Goal: Task Accomplishment & Management: Use online tool/utility

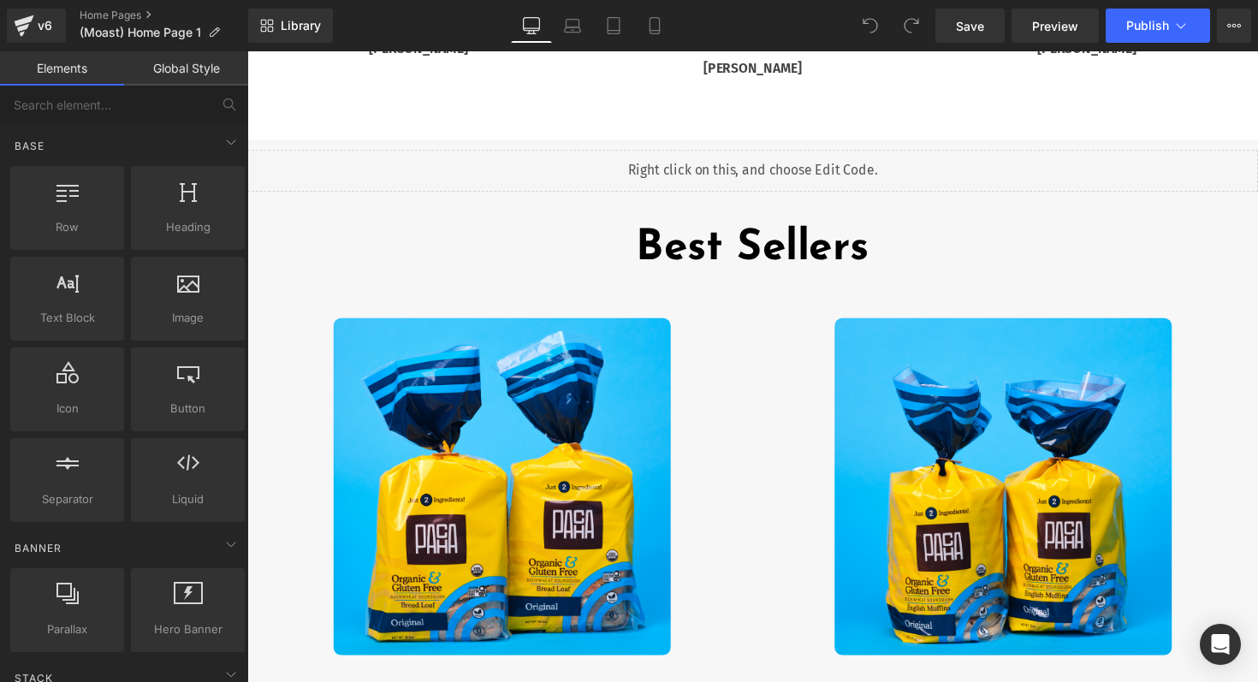
scroll to position [3373, 0]
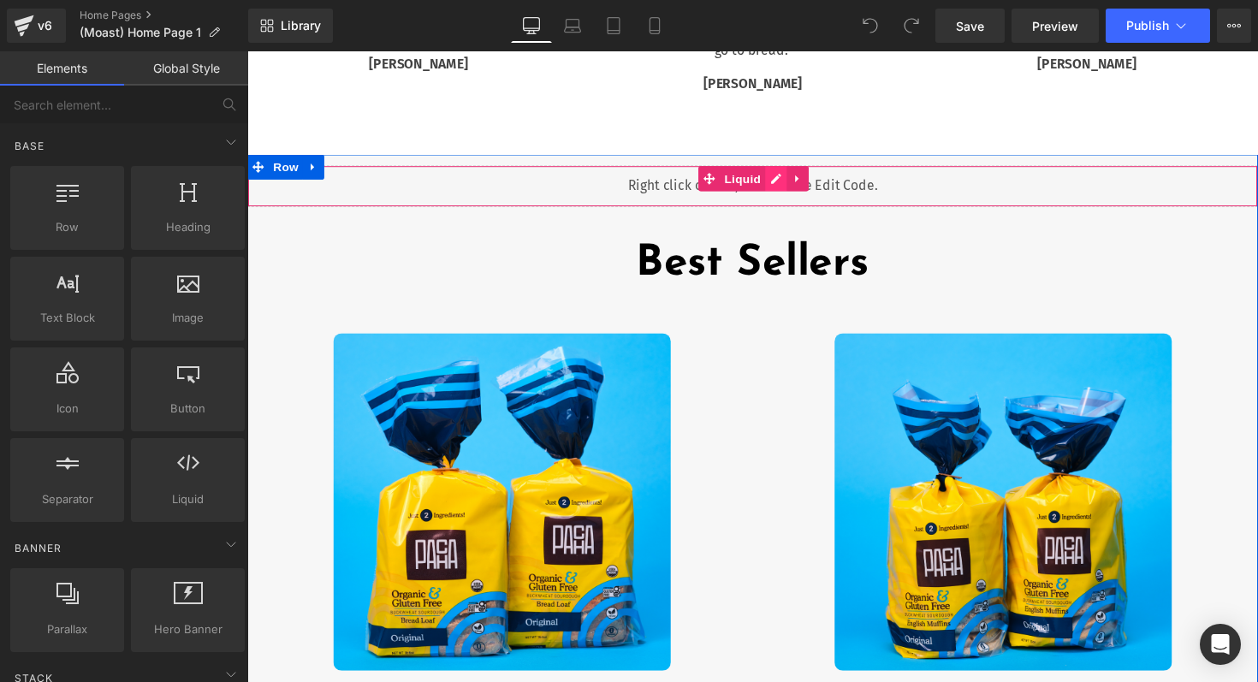
click at [788, 186] on div "Liquid" at bounding box center [764, 189] width 1035 height 43
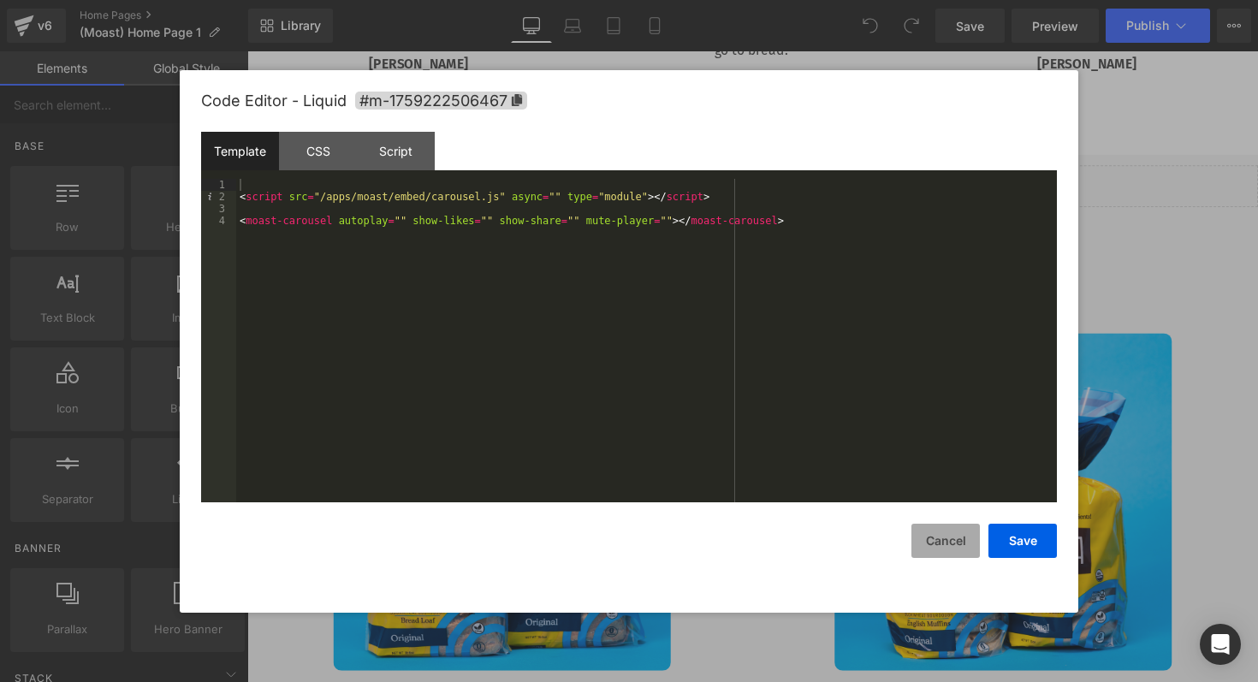
click at [930, 540] on button "Cancel" at bounding box center [945, 541] width 68 height 34
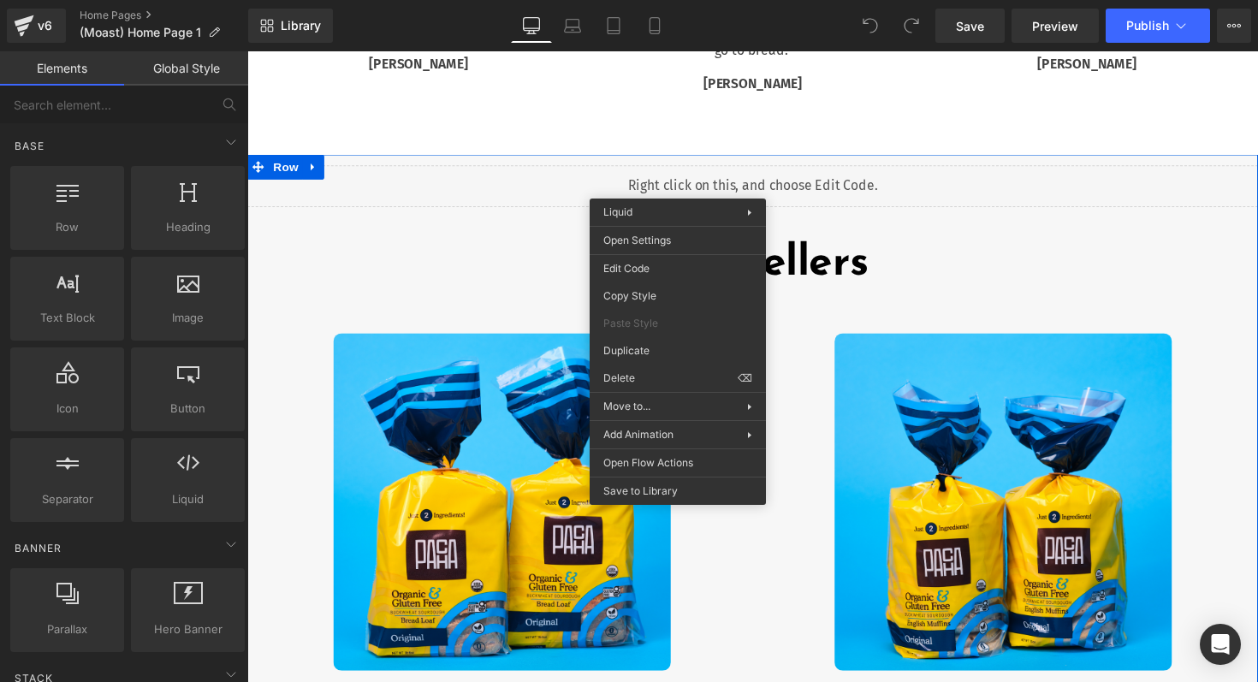
click at [536, 181] on div "Liquid" at bounding box center [764, 189] width 1035 height 43
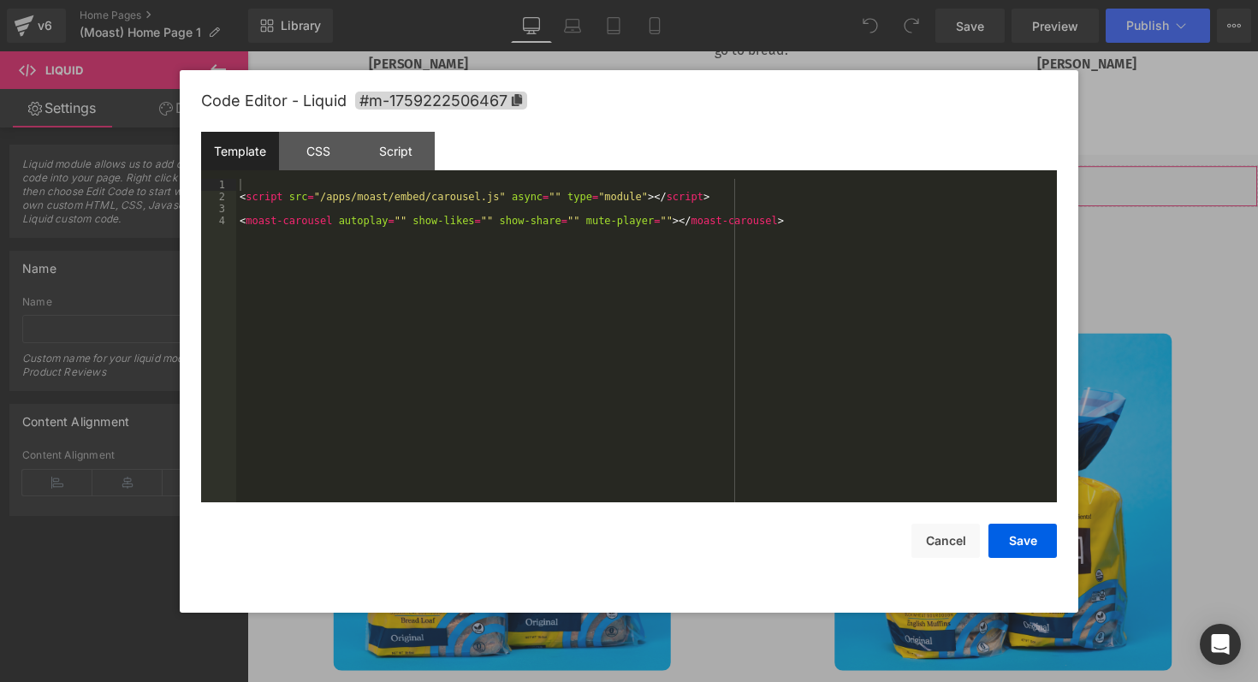
click at [501, 0] on div "You are previewing how the will restyle your page. You can not edit Elements in…" at bounding box center [629, 0] width 1258 height 0
click at [659, 273] on div "< script src = "/apps/moast/embed/carousel.js" async = "" type = "module" > </ …" at bounding box center [646, 352] width 820 height 347
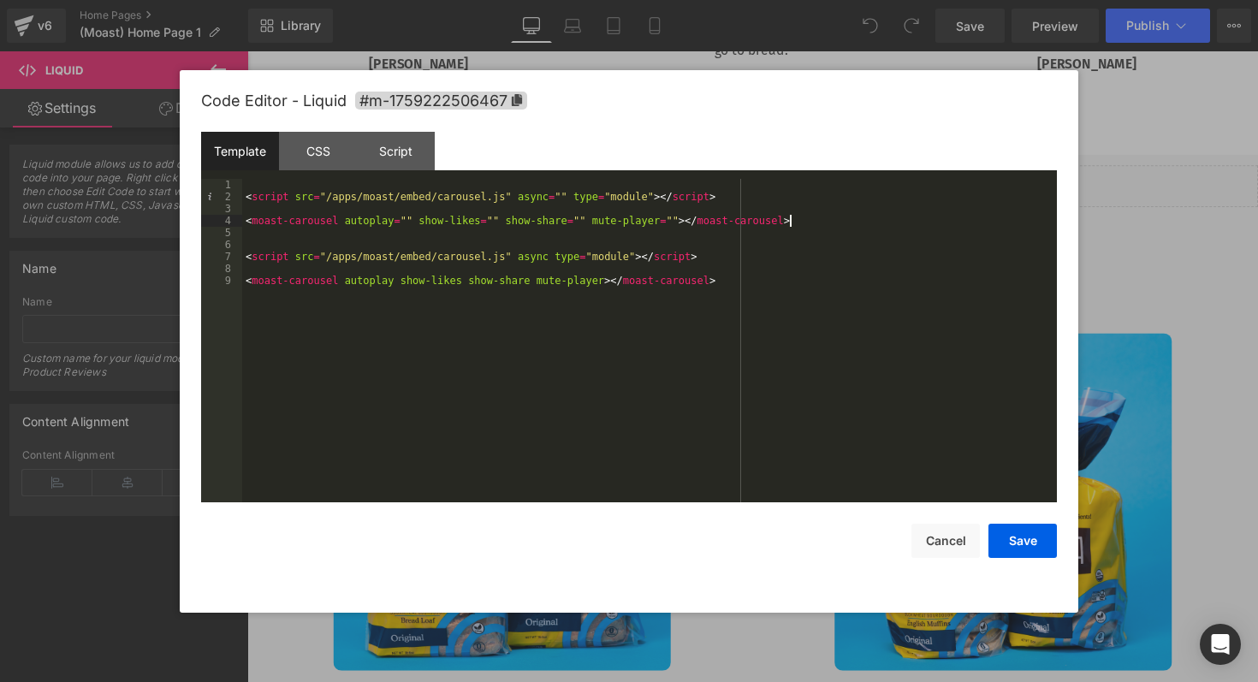
drag, startPoint x: 803, startPoint y: 222, endPoint x: 829, endPoint y: 222, distance: 26.5
click at [829, 222] on div "< script src = "/apps/moast/embed/carousel.js" async = "" type = "module" > </ …" at bounding box center [649, 352] width 814 height 347
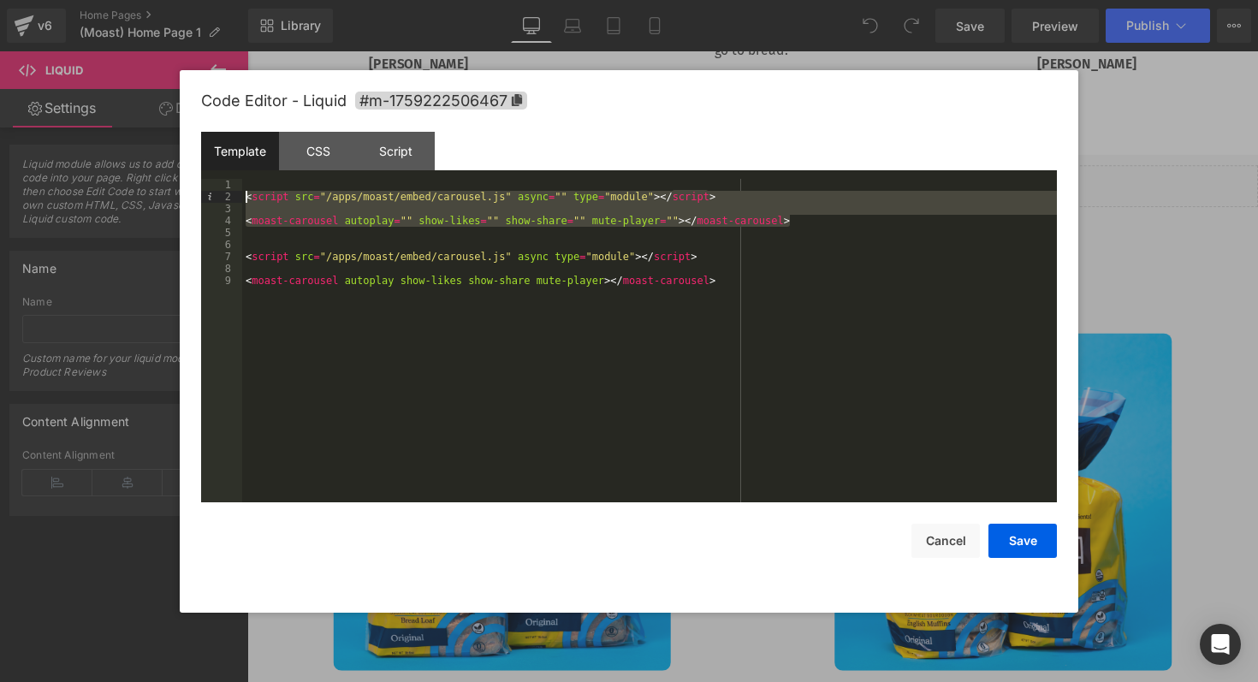
drag, startPoint x: 837, startPoint y: 220, endPoint x: 208, endPoint y: 200, distance: 629.1
click at [208, 200] on pre "1 2 3 4 5 6 7 8 9 < script src = "/apps/moast/embed/carousel.js" async = "" typ…" at bounding box center [629, 340] width 856 height 323
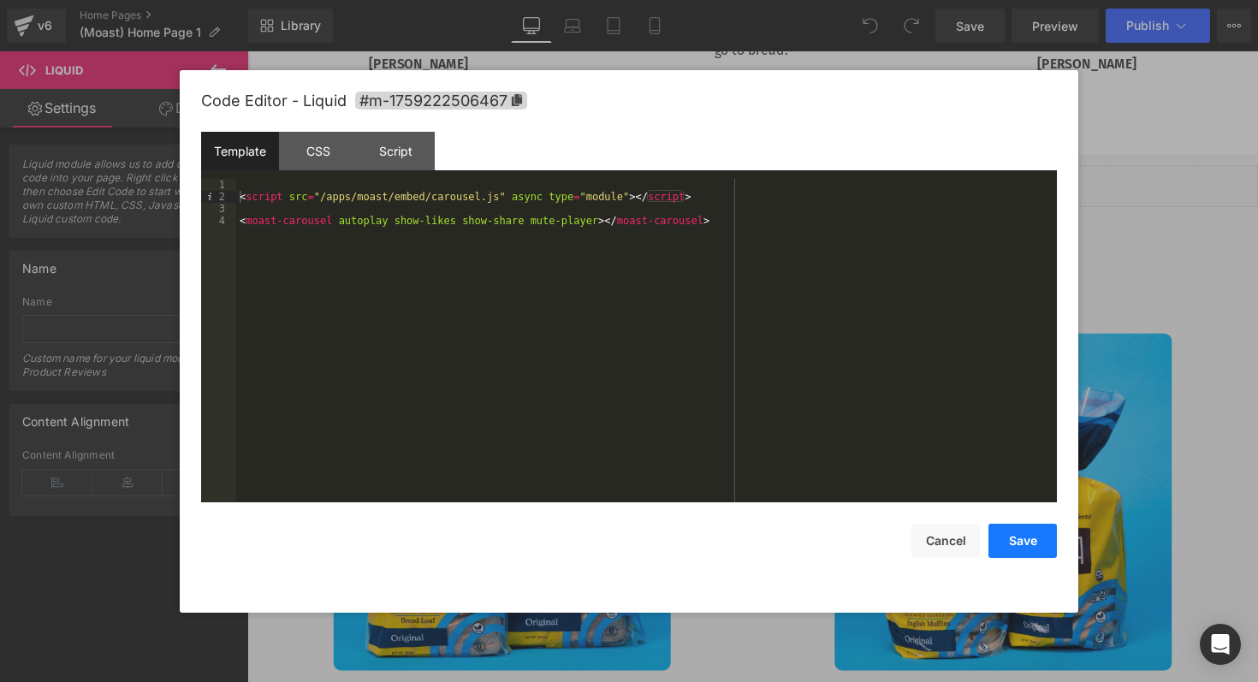
click at [1019, 543] on button "Save" at bounding box center [1022, 541] width 68 height 34
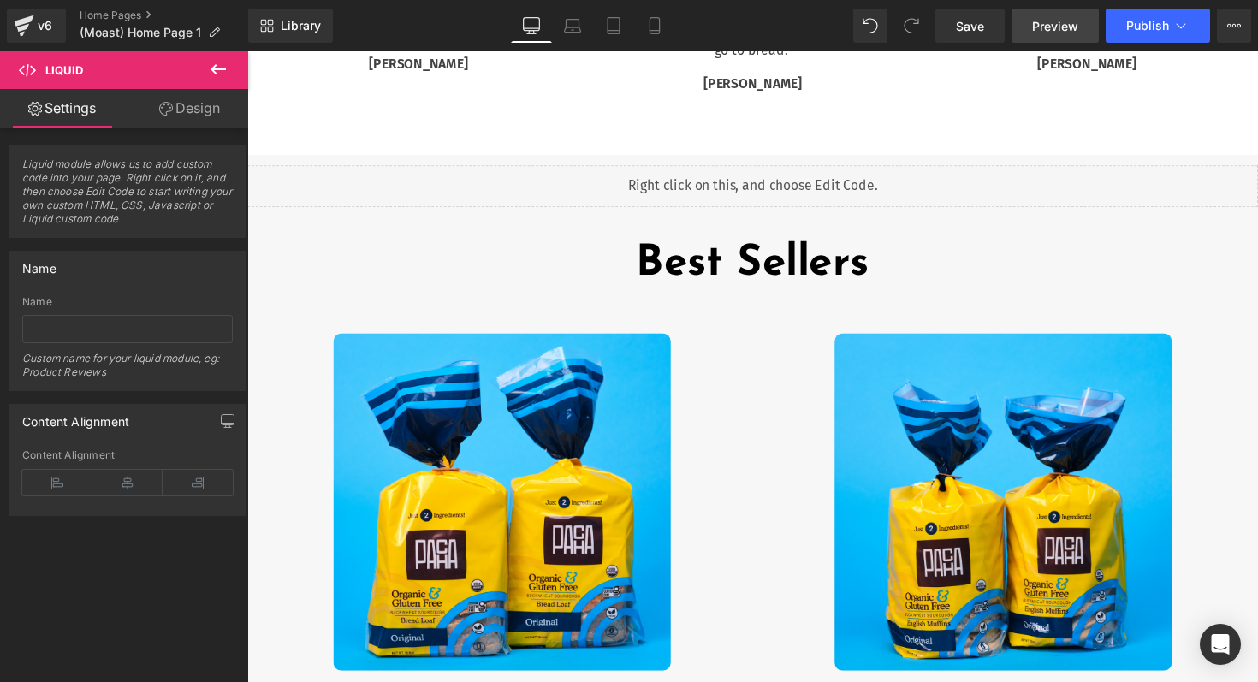
click at [1083, 30] on link "Preview" at bounding box center [1054, 26] width 87 height 34
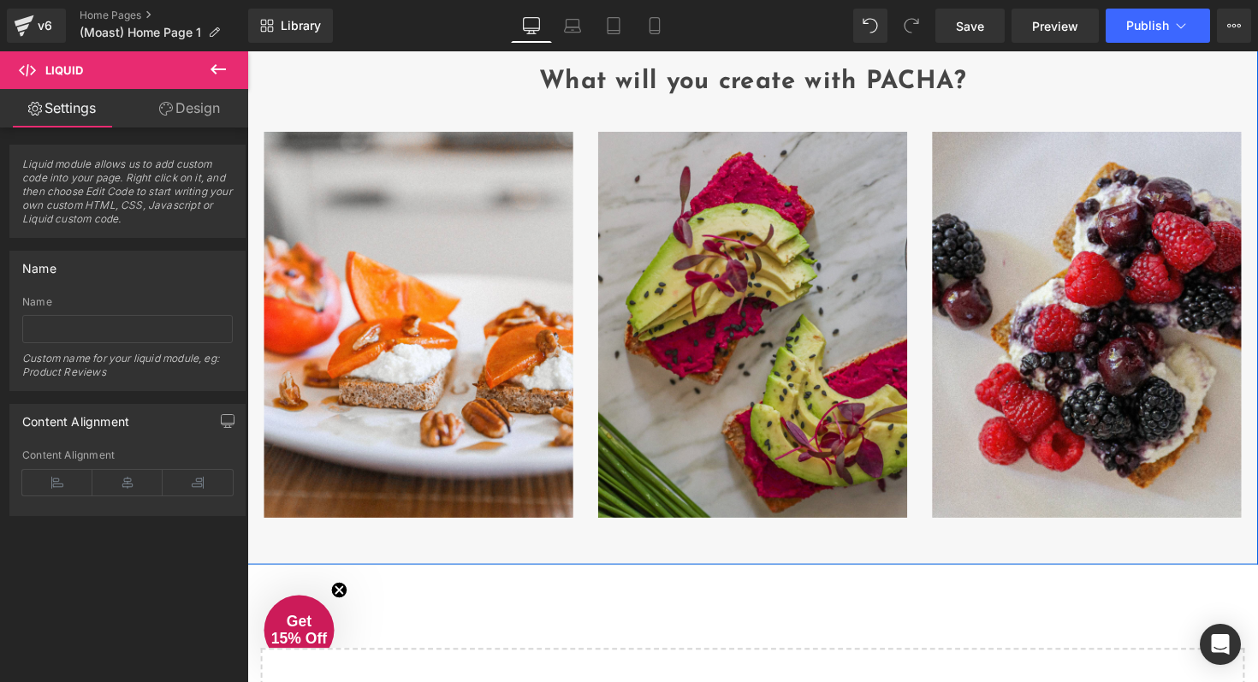
scroll to position [4353, 0]
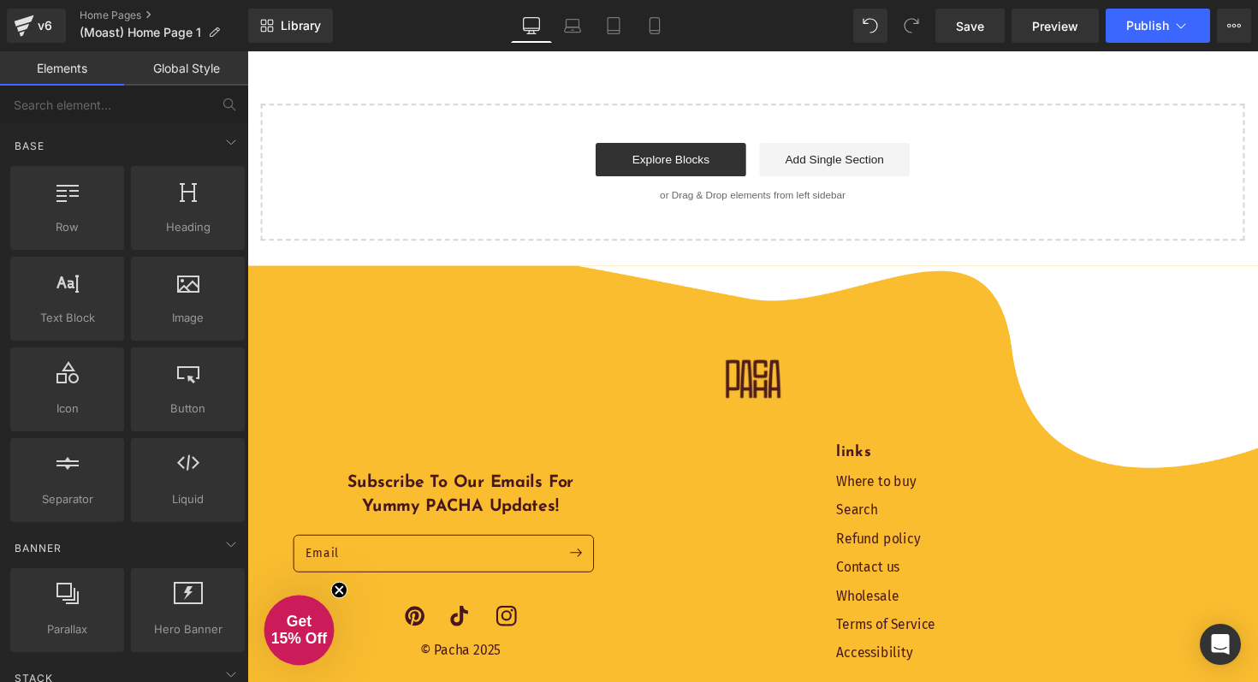
scroll to position [4592, 0]
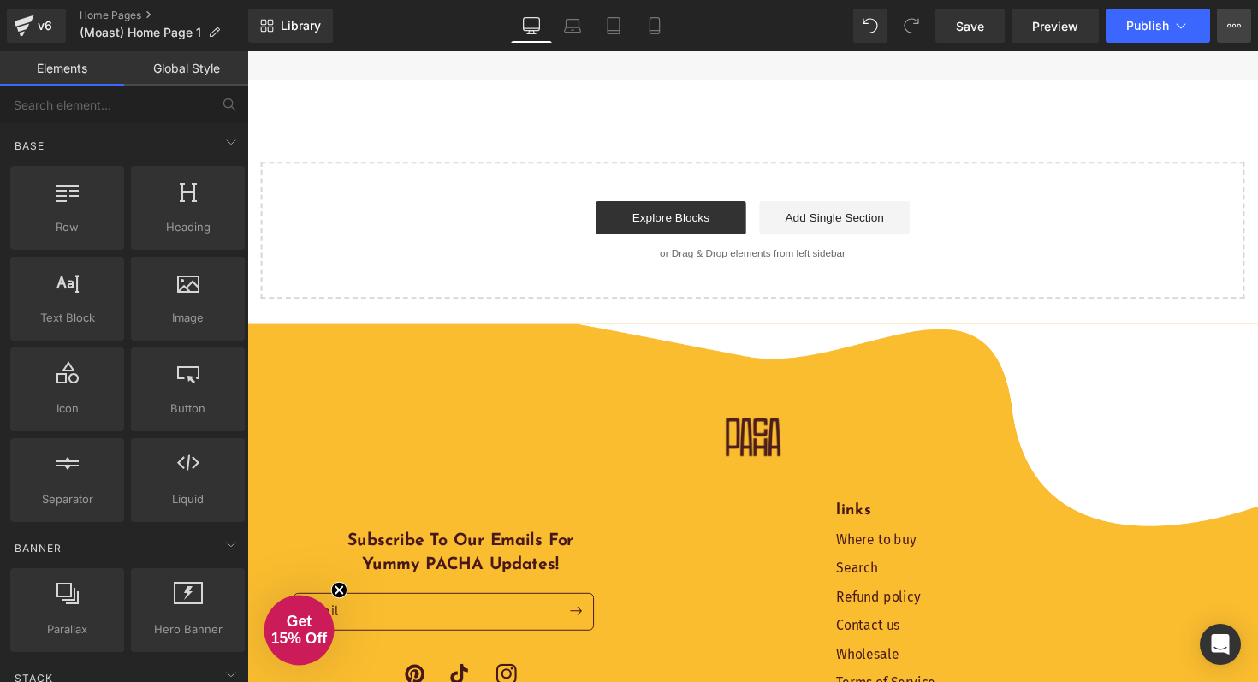
click at [1236, 22] on icon at bounding box center [1234, 26] width 14 height 14
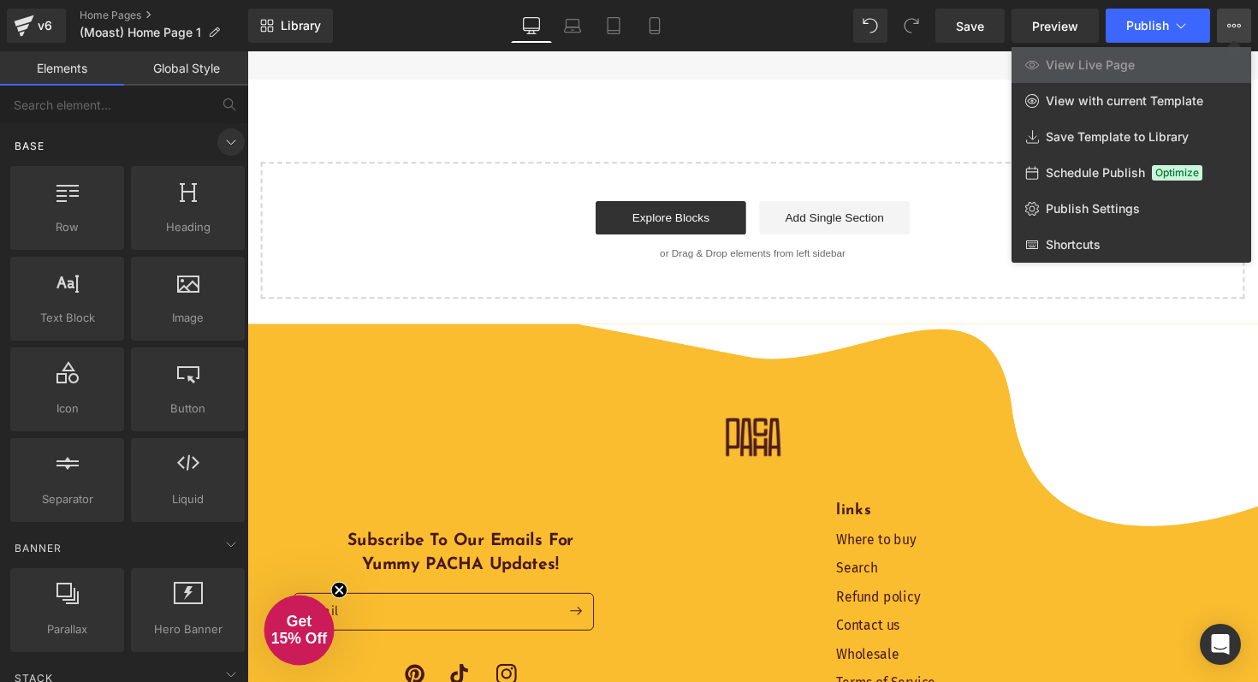
click at [222, 145] on icon at bounding box center [231, 142] width 21 height 21
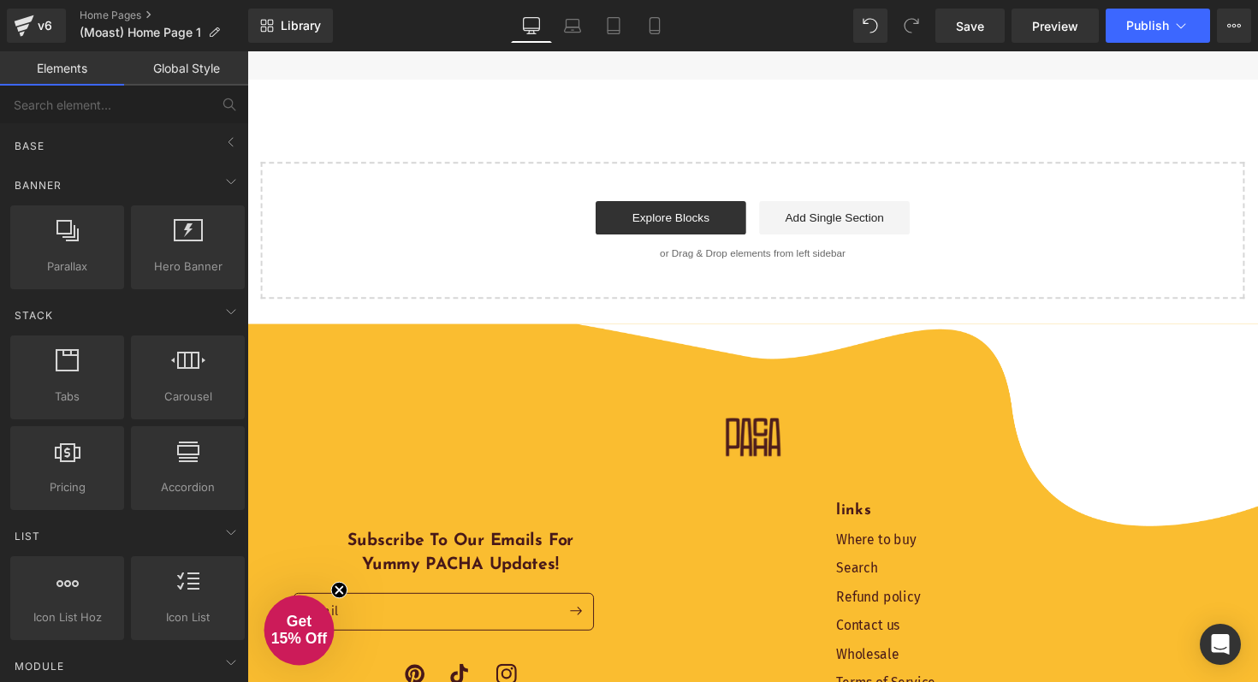
click at [974, 39] on link "Save" at bounding box center [969, 26] width 69 height 34
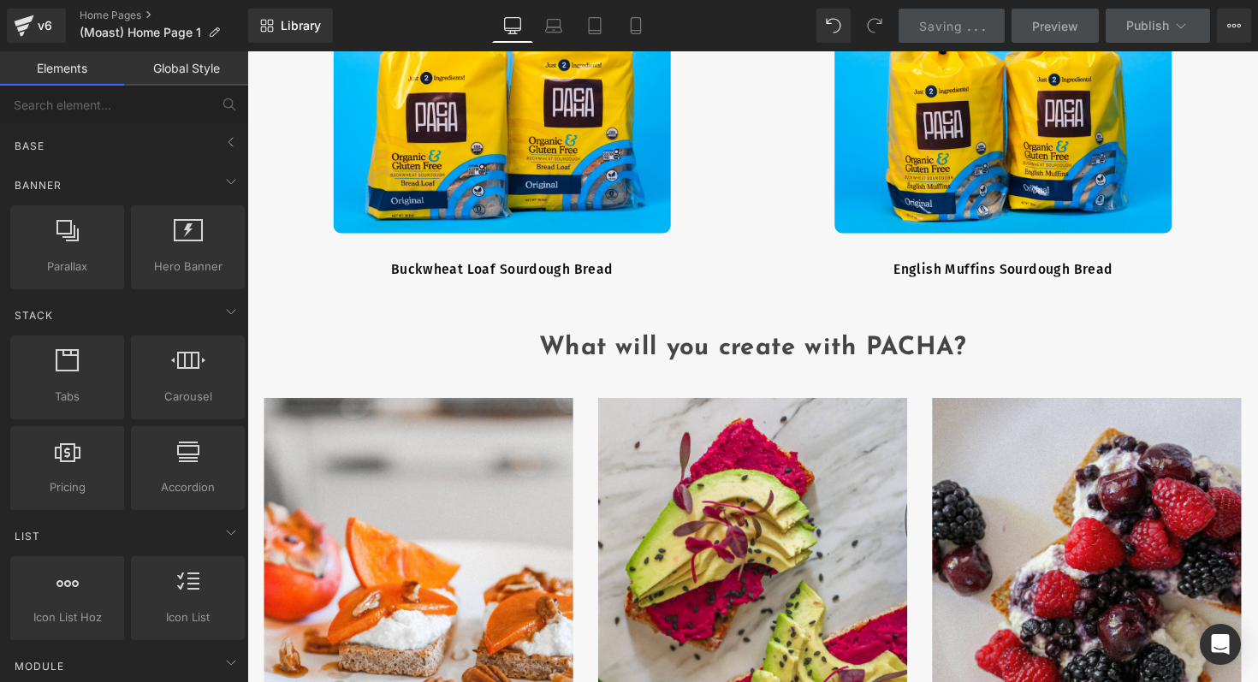
scroll to position [3823, 0]
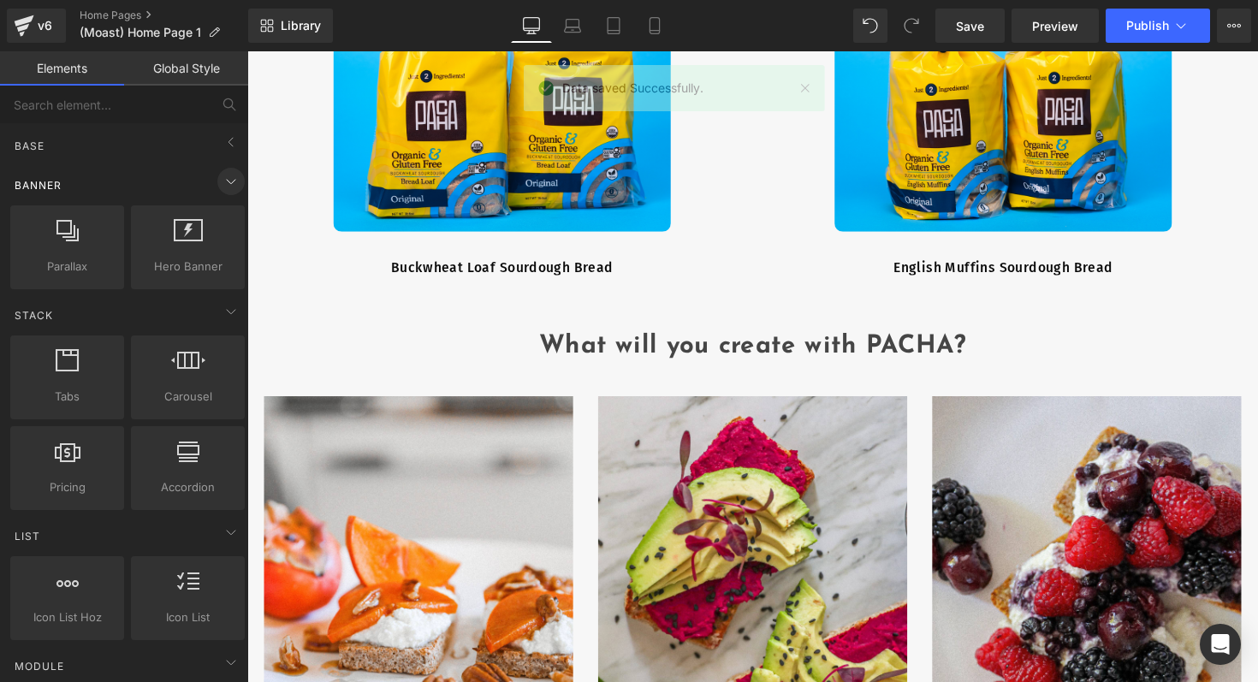
click at [227, 181] on icon at bounding box center [231, 182] width 9 height 4
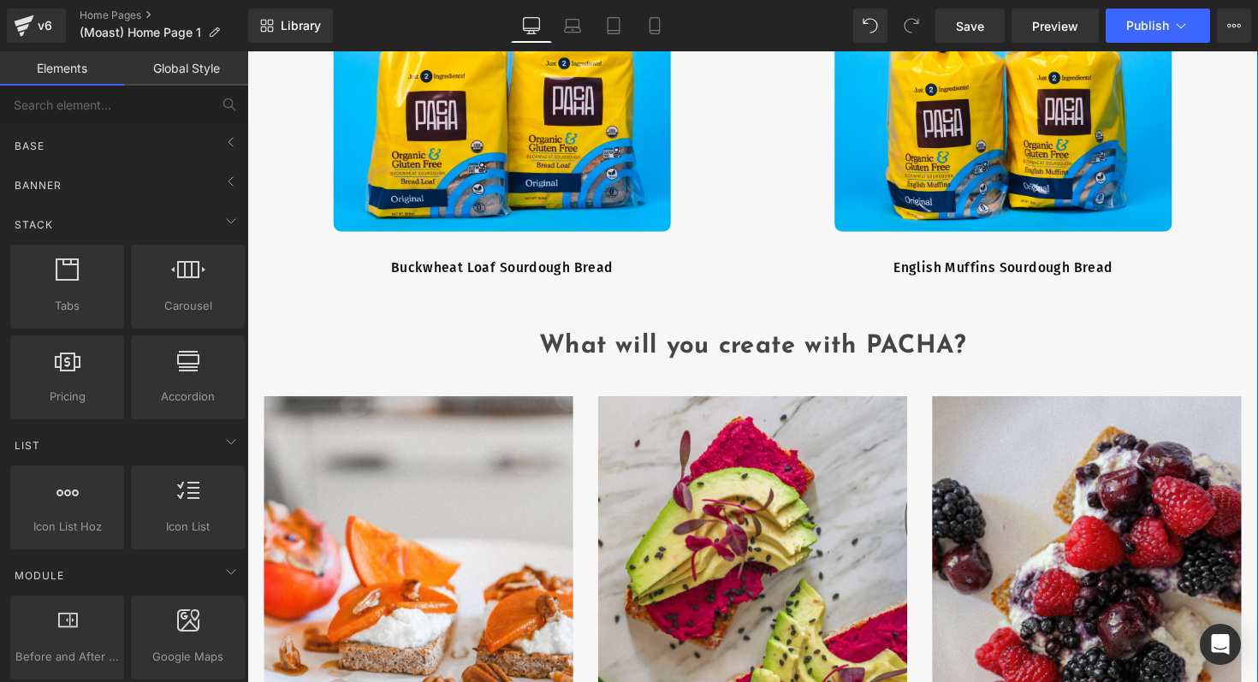
click at [414, 326] on div "Liquid Best Sellers Heading Row Sale Off (P) Image Buckwheat Loaf Sourdough Bre…" at bounding box center [764, 274] width 1035 height 1110
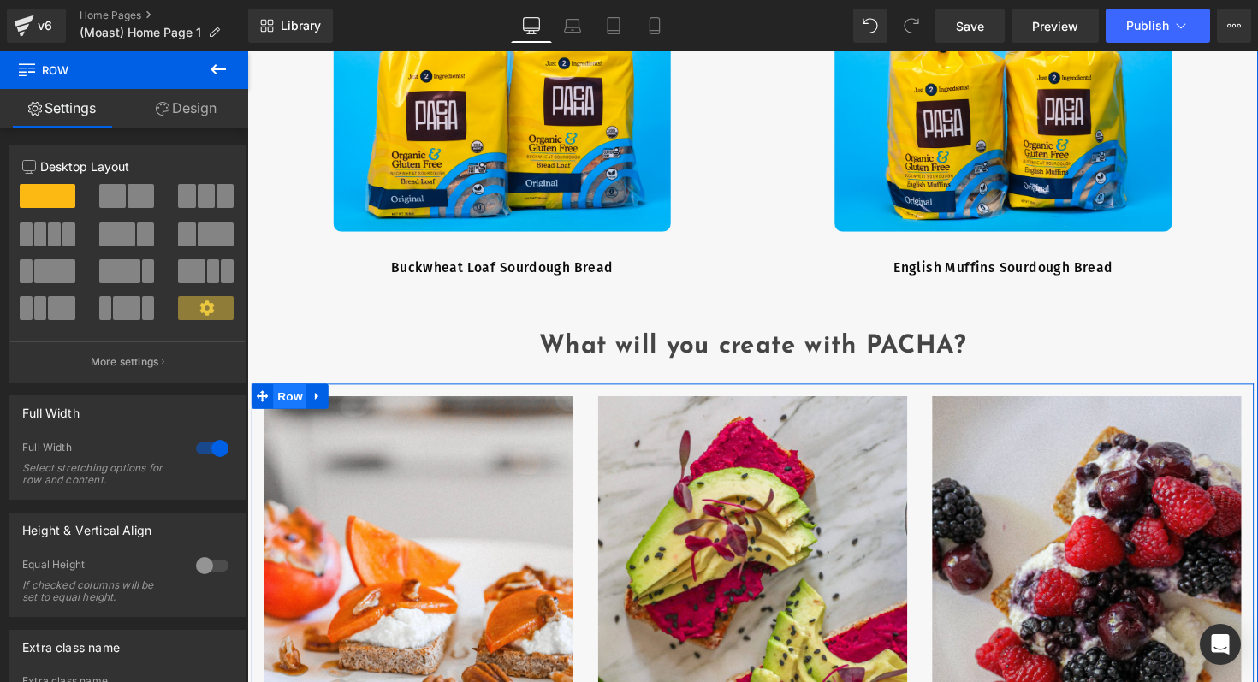
click at [284, 406] on span "Row" at bounding box center [291, 405] width 34 height 26
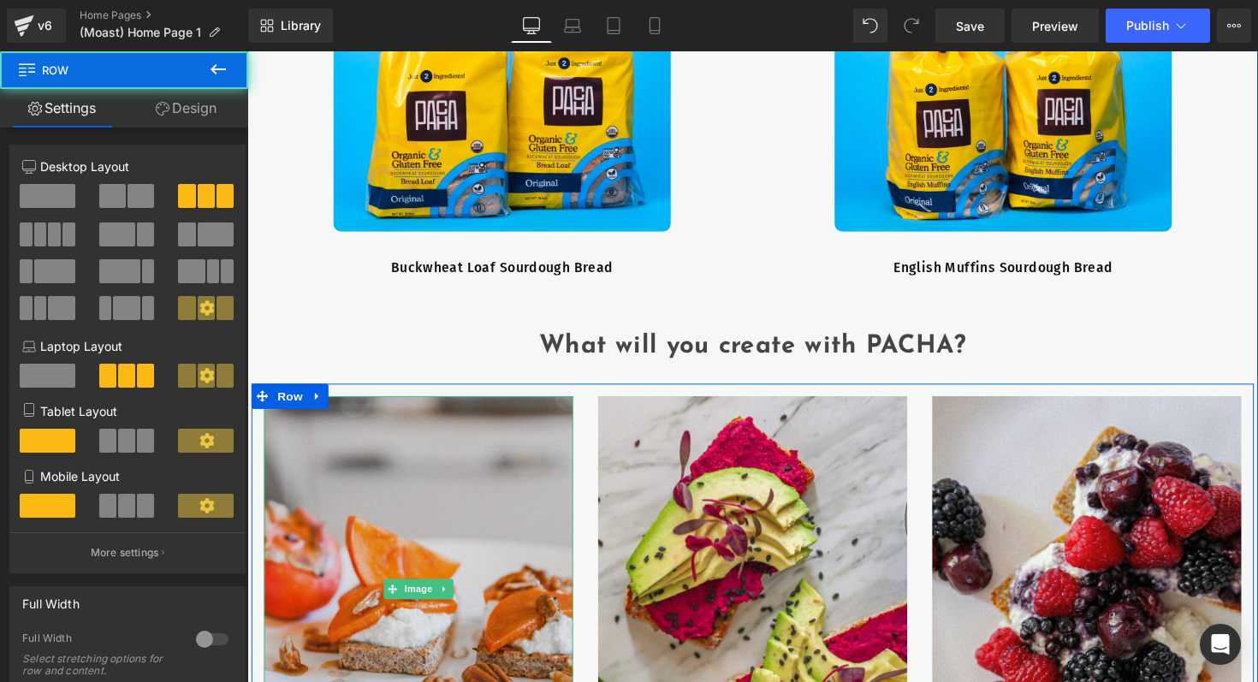
click at [341, 448] on img at bounding box center [422, 602] width 317 height 395
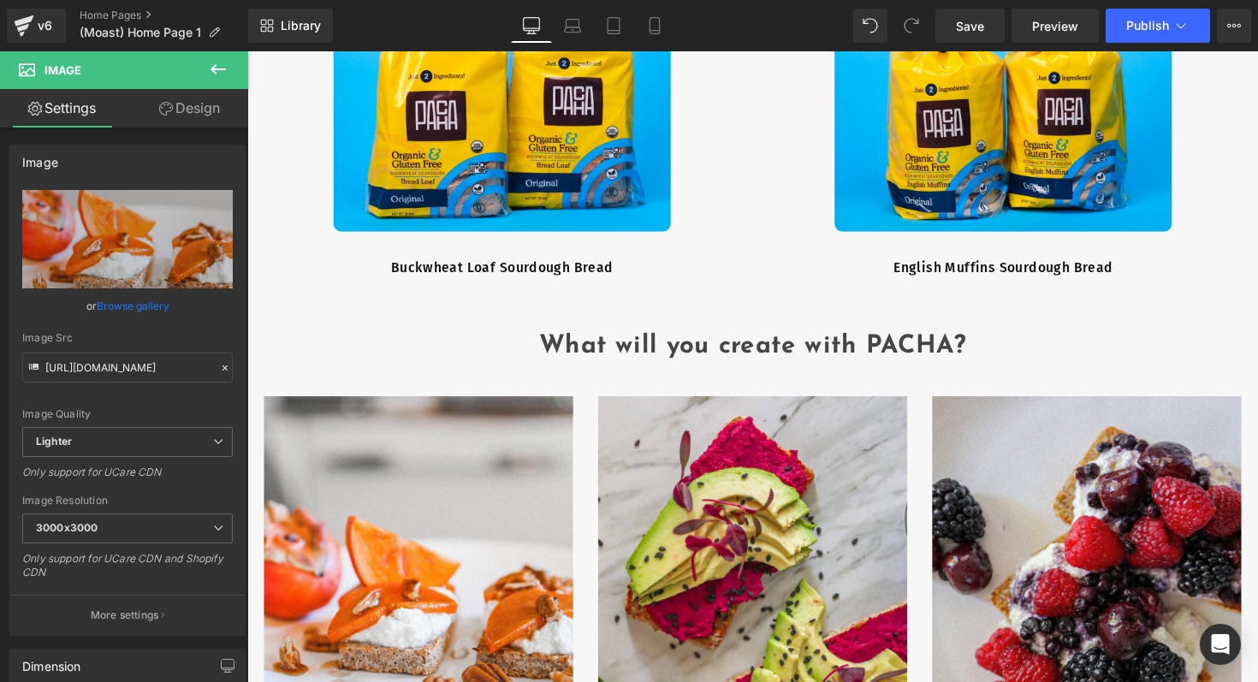
click at [216, 74] on icon at bounding box center [218, 69] width 21 height 21
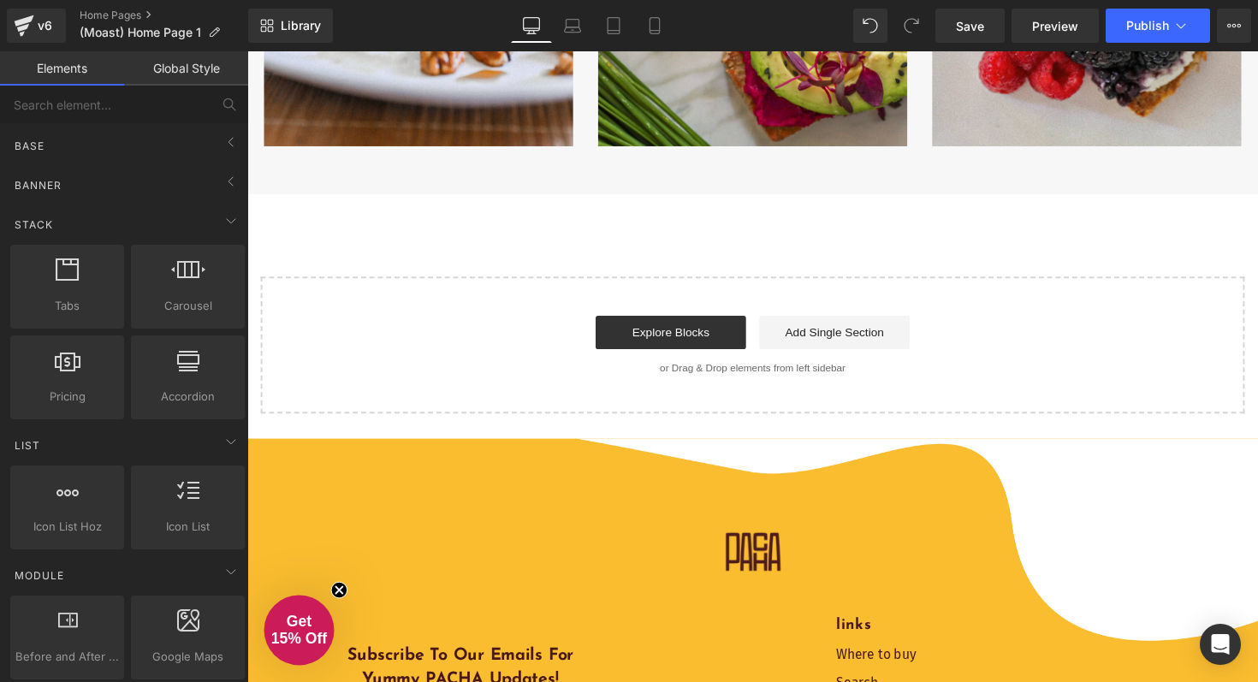
scroll to position [4454, 0]
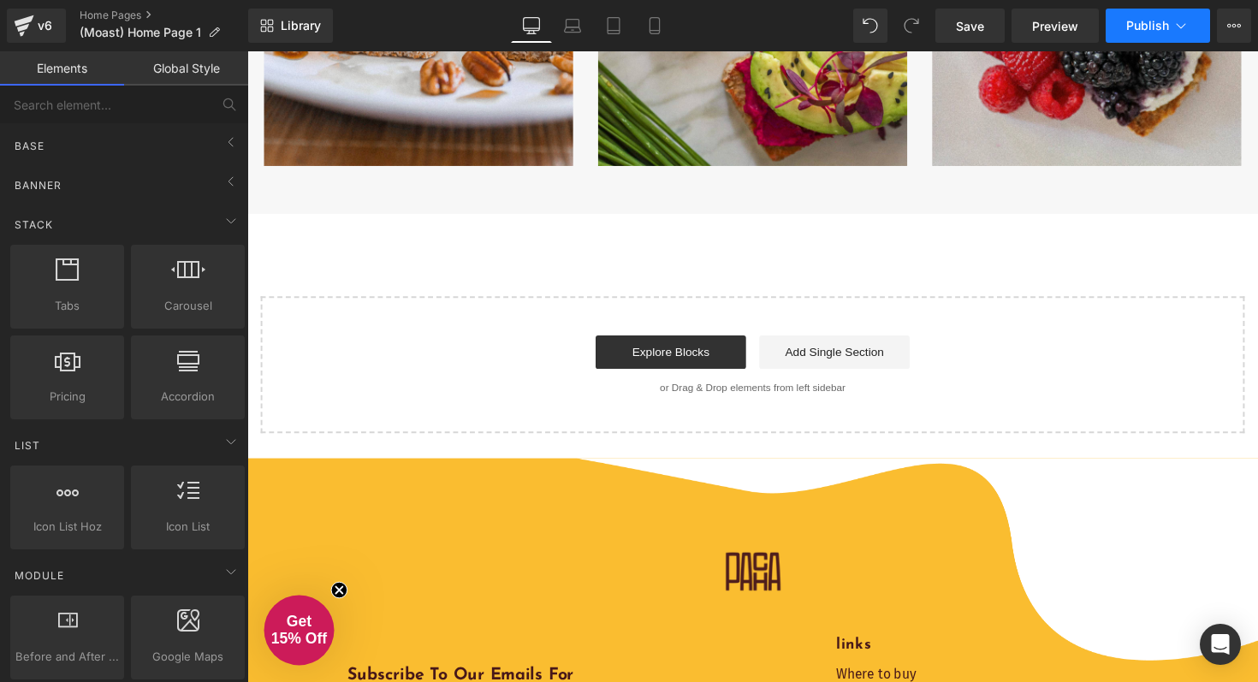
click at [1188, 31] on icon at bounding box center [1180, 25] width 17 height 17
click at [1230, 26] on icon at bounding box center [1234, 26] width 14 height 14
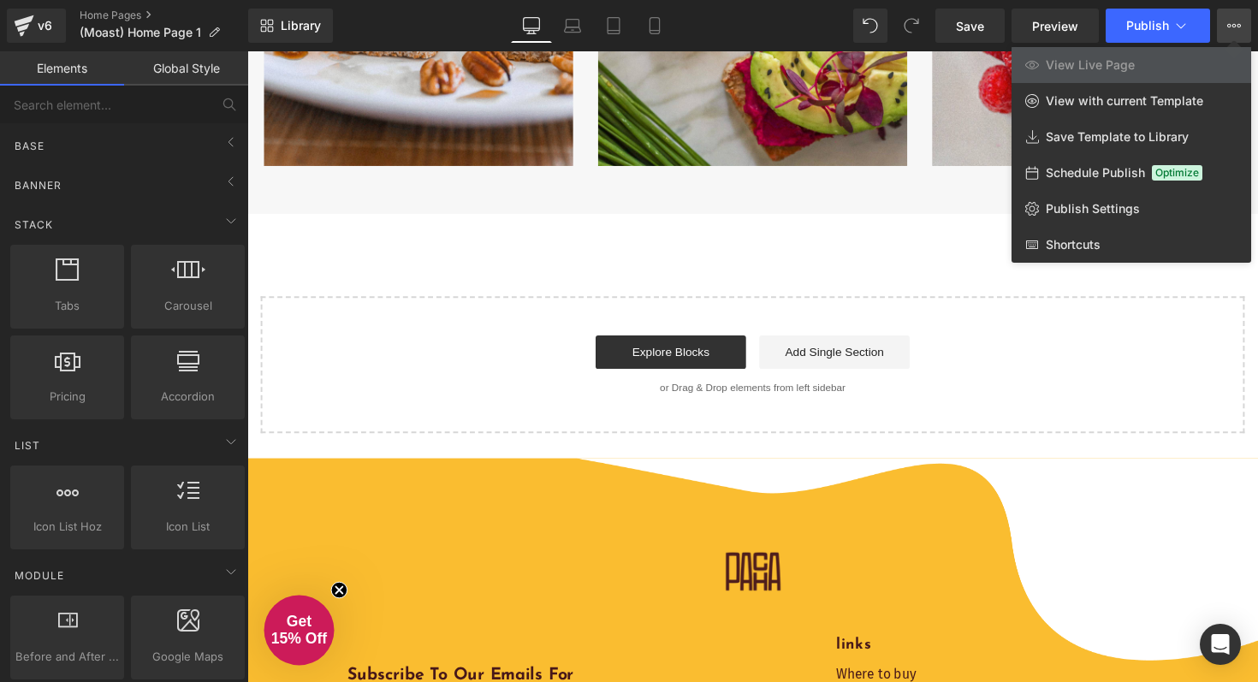
click at [1118, 62] on span "View Live Page" at bounding box center [1089, 64] width 89 height 15
click at [939, 198] on div at bounding box center [752, 366] width 1010 height 631
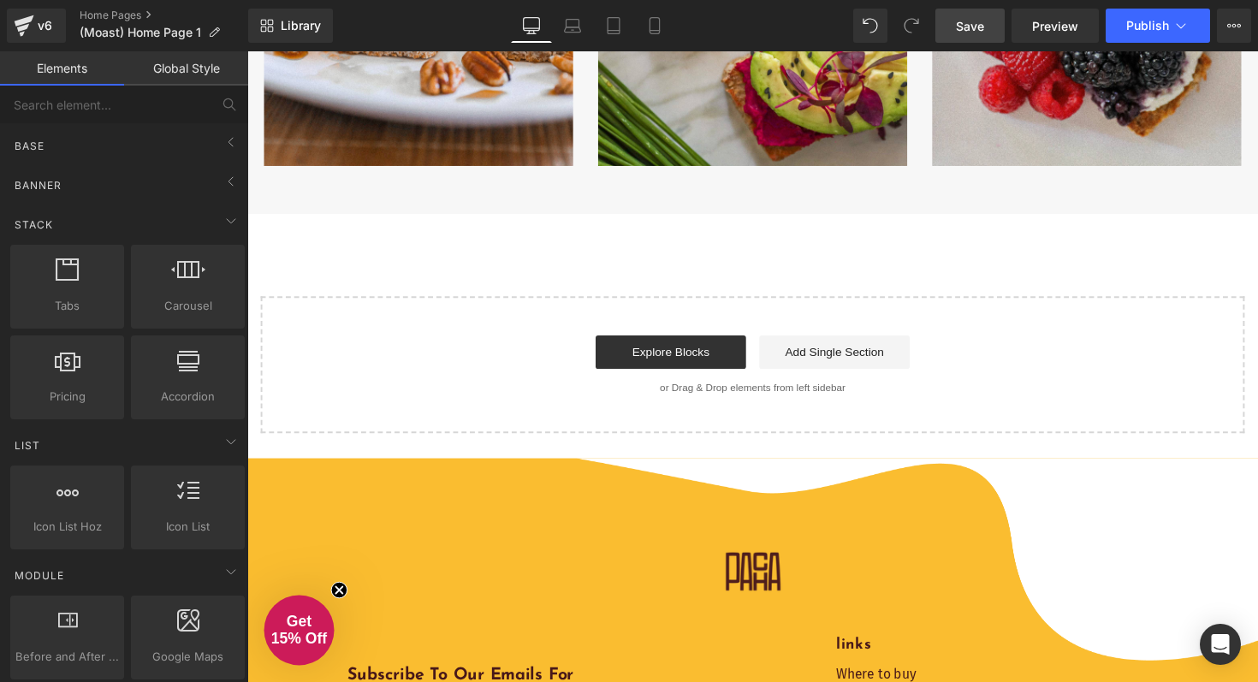
click at [992, 32] on link "Save" at bounding box center [969, 26] width 69 height 34
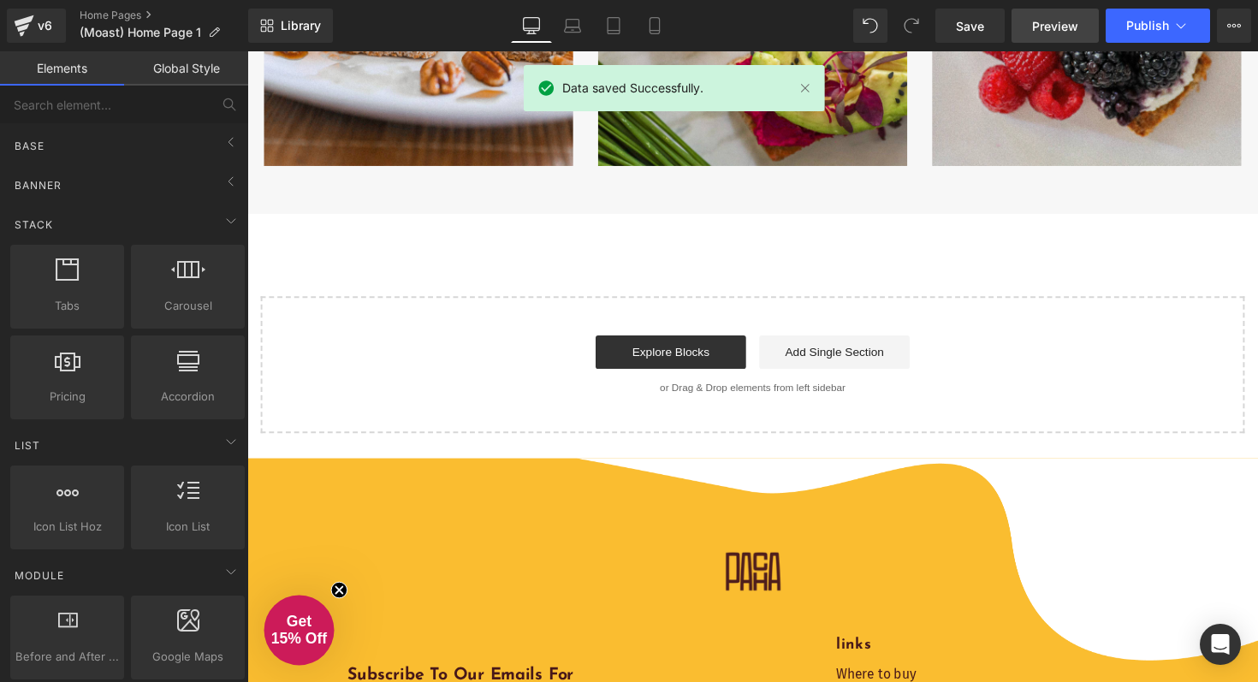
click at [1046, 32] on span "Preview" at bounding box center [1055, 26] width 46 height 18
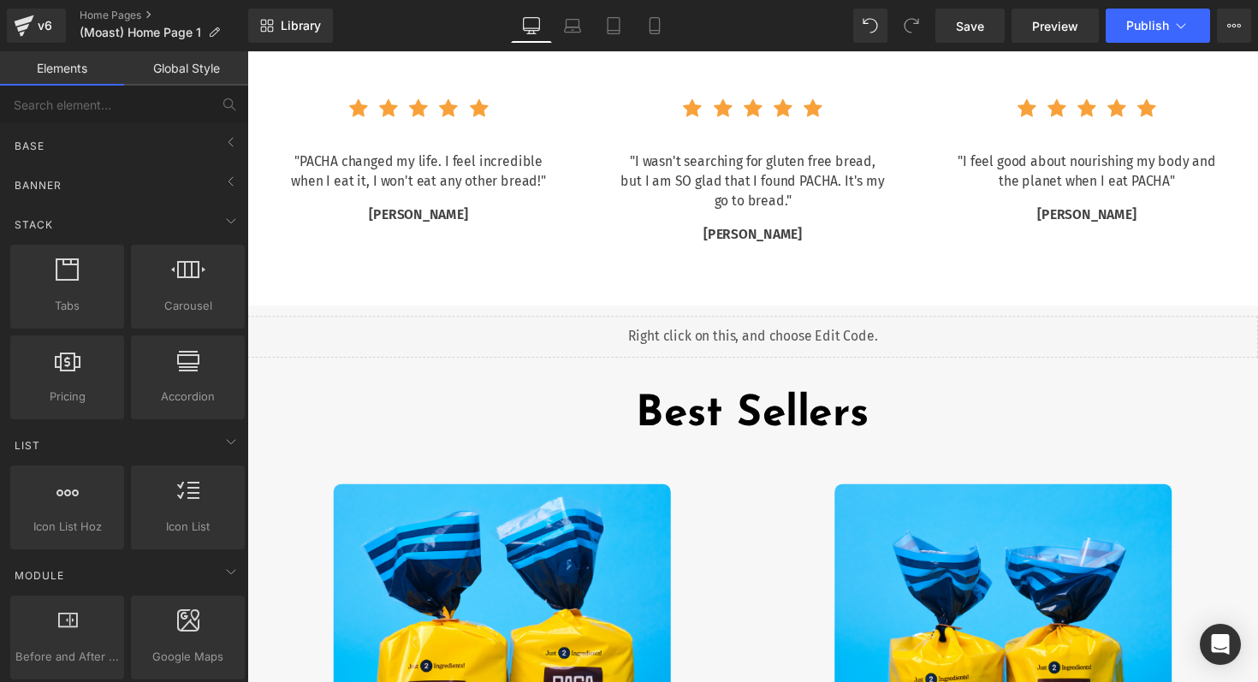
scroll to position [3150, 0]
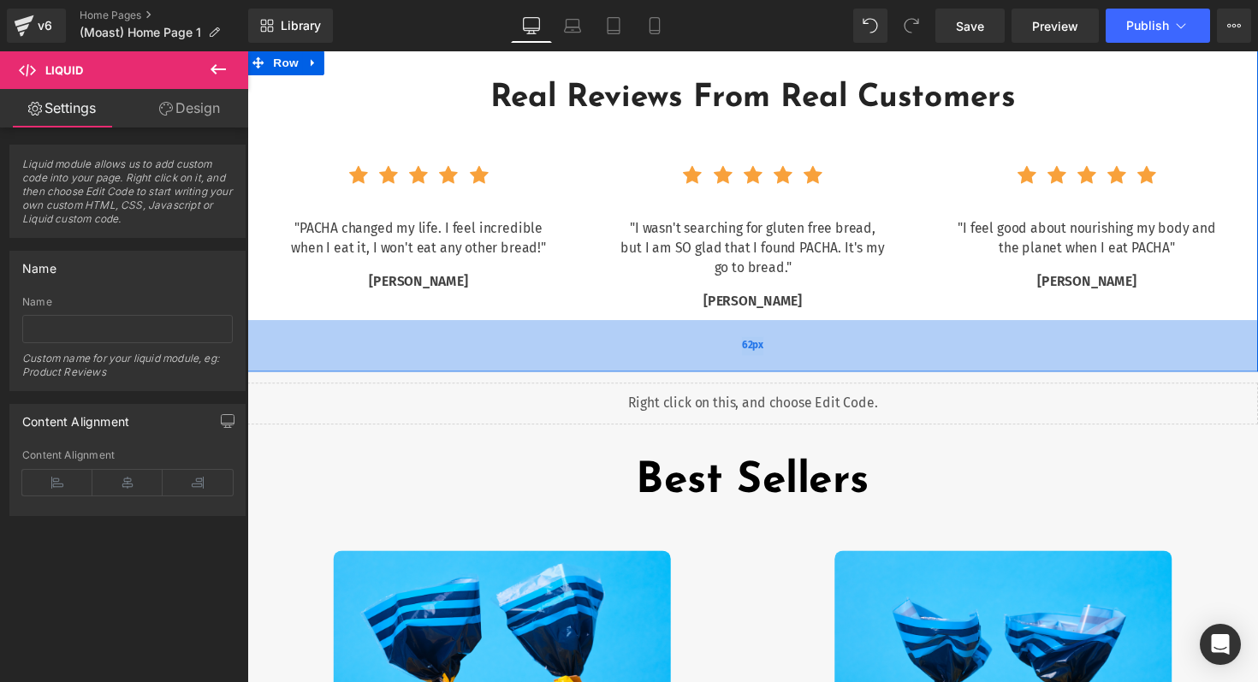
drag, startPoint x: 398, startPoint y: 398, endPoint x: 400, endPoint y: 370, distance: 28.3
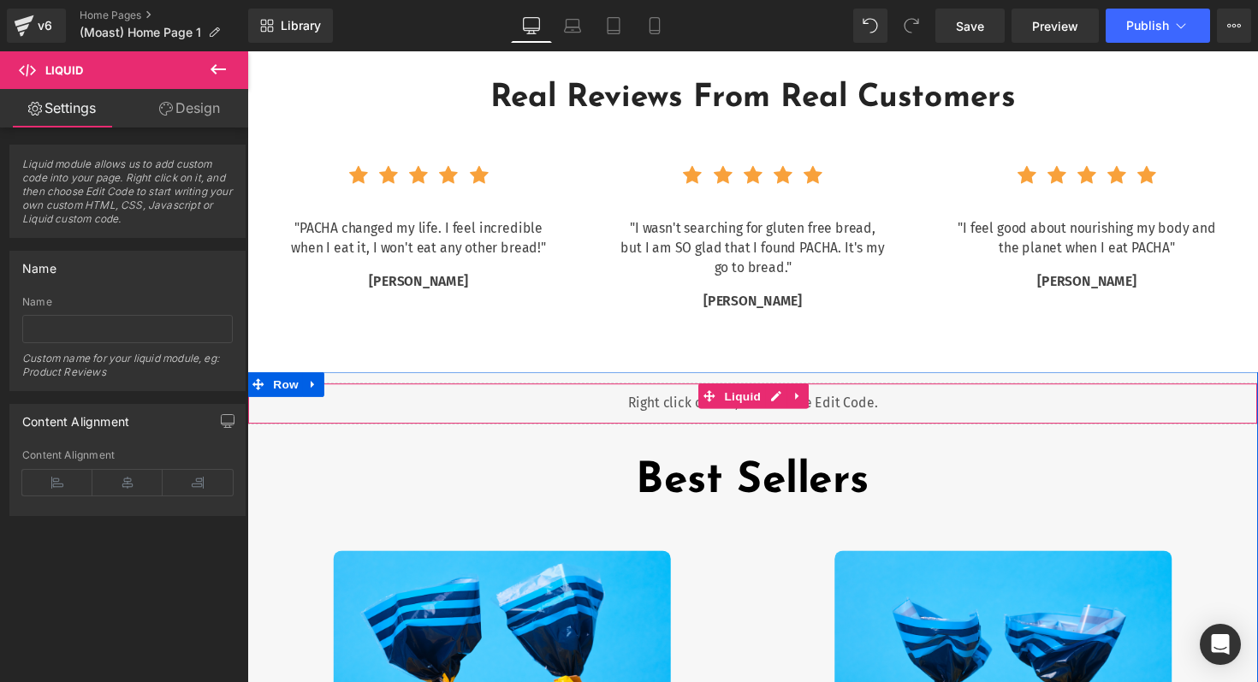
click at [367, 412] on div "Liquid" at bounding box center [764, 412] width 1035 height 43
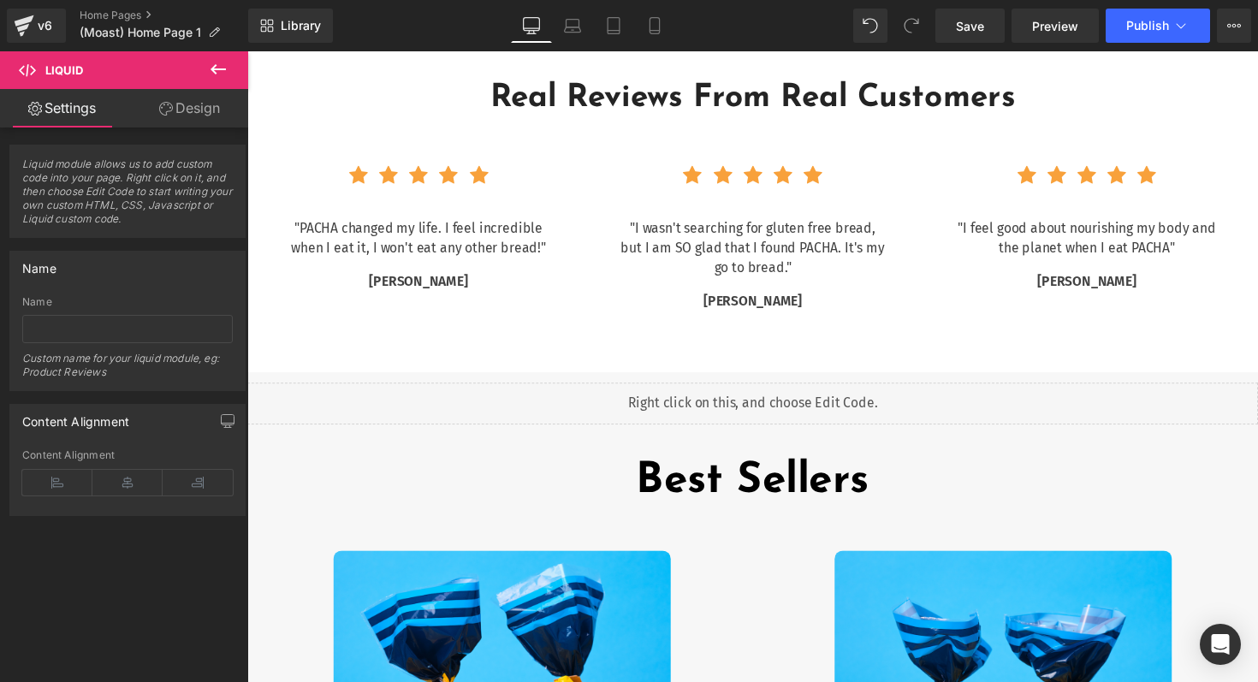
click at [216, 74] on icon at bounding box center [218, 69] width 21 height 21
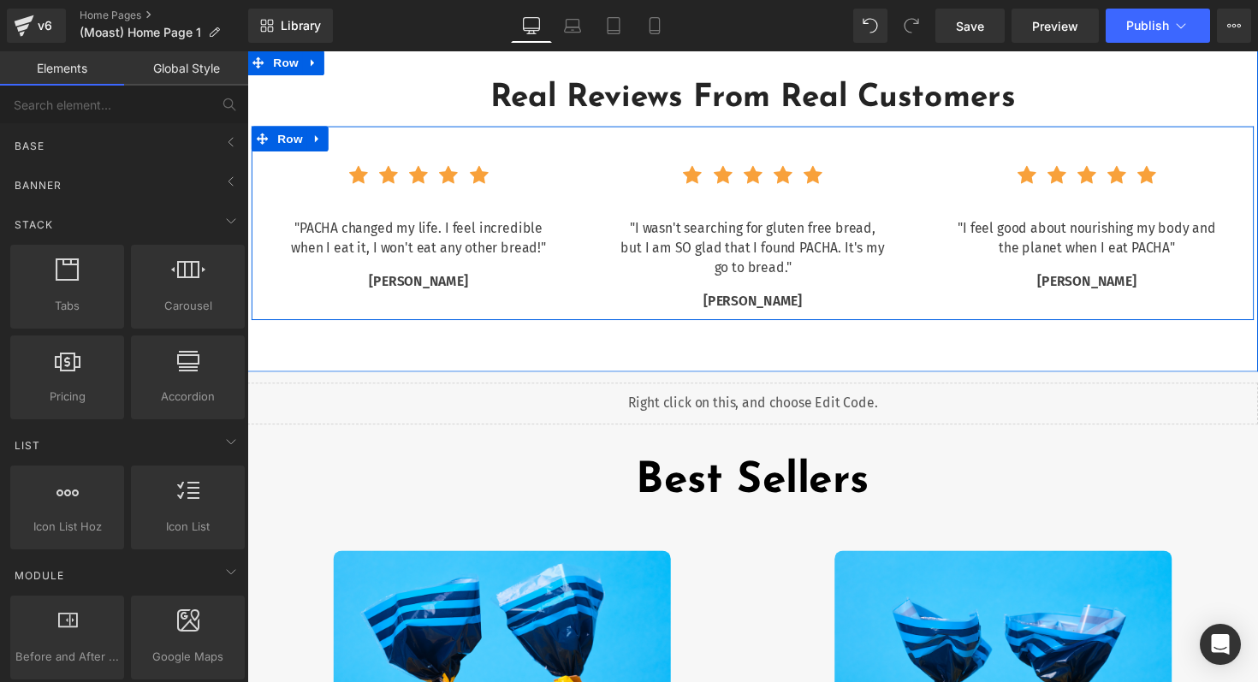
click at [525, 311] on div "Icon Icon Icon Icon Icon Icon List Hoz "PACHA changed my life. I feel incredibl…" at bounding box center [765, 227] width 1027 height 199
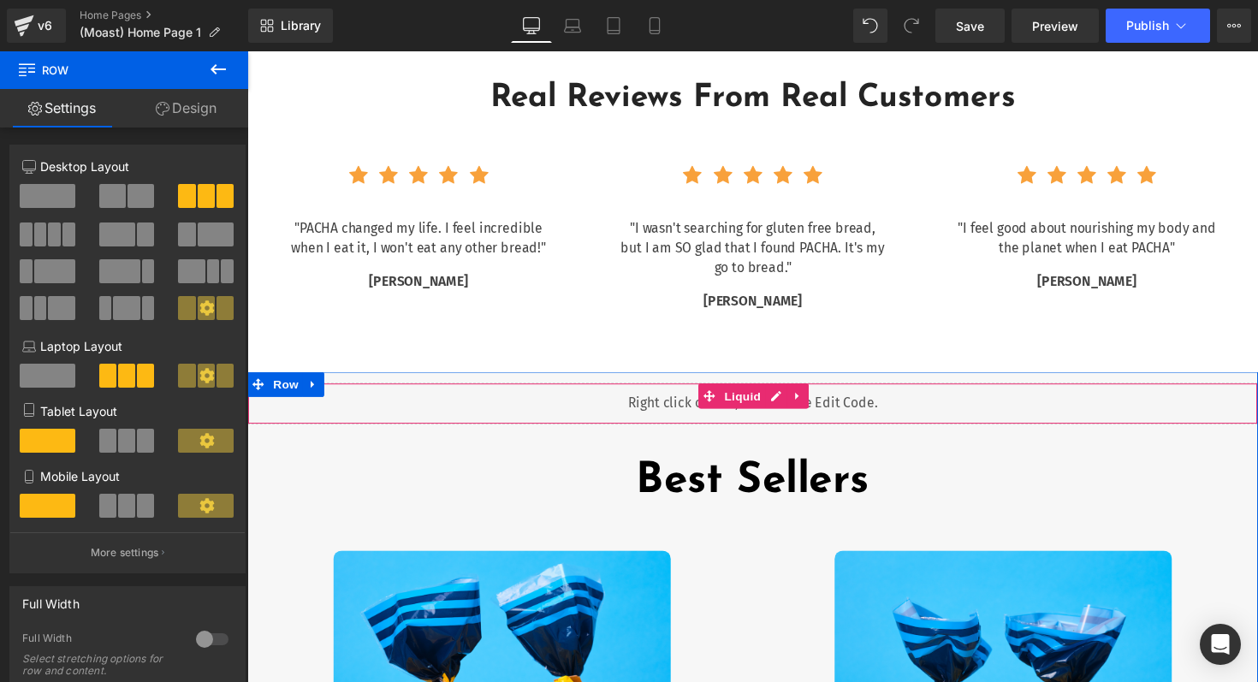
click at [560, 403] on div "Liquid" at bounding box center [764, 412] width 1035 height 43
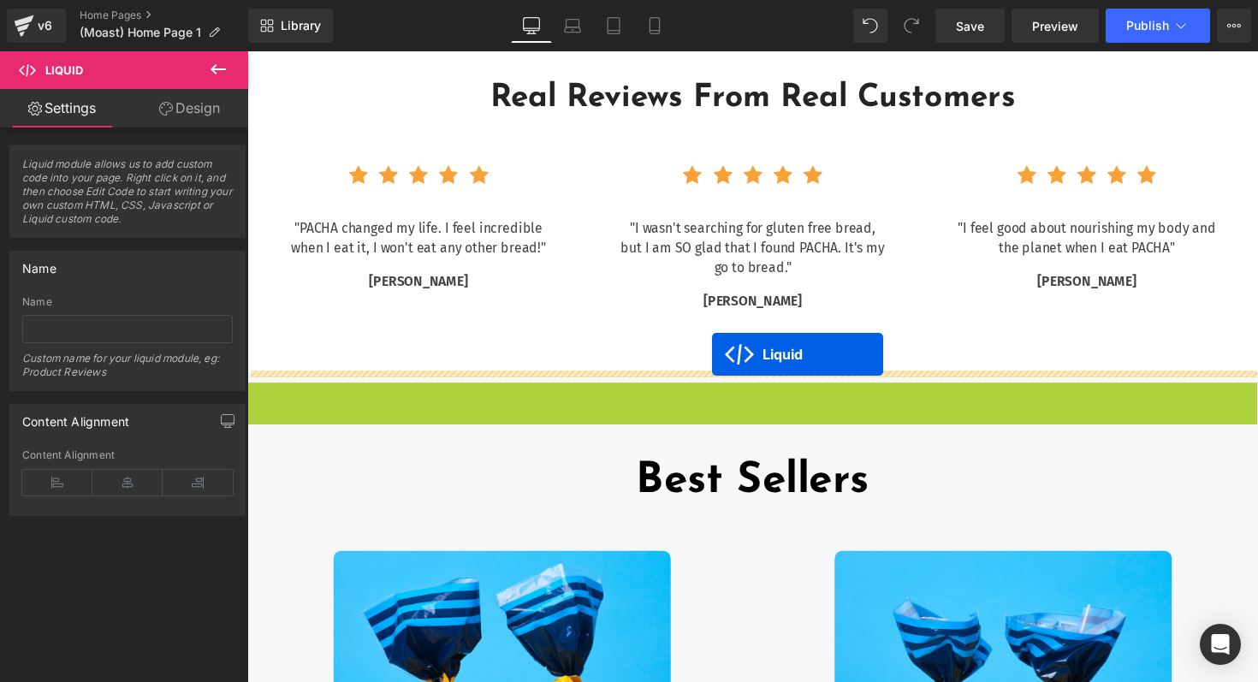
drag, startPoint x: 723, startPoint y: 401, endPoint x: 723, endPoint y: 362, distance: 39.4
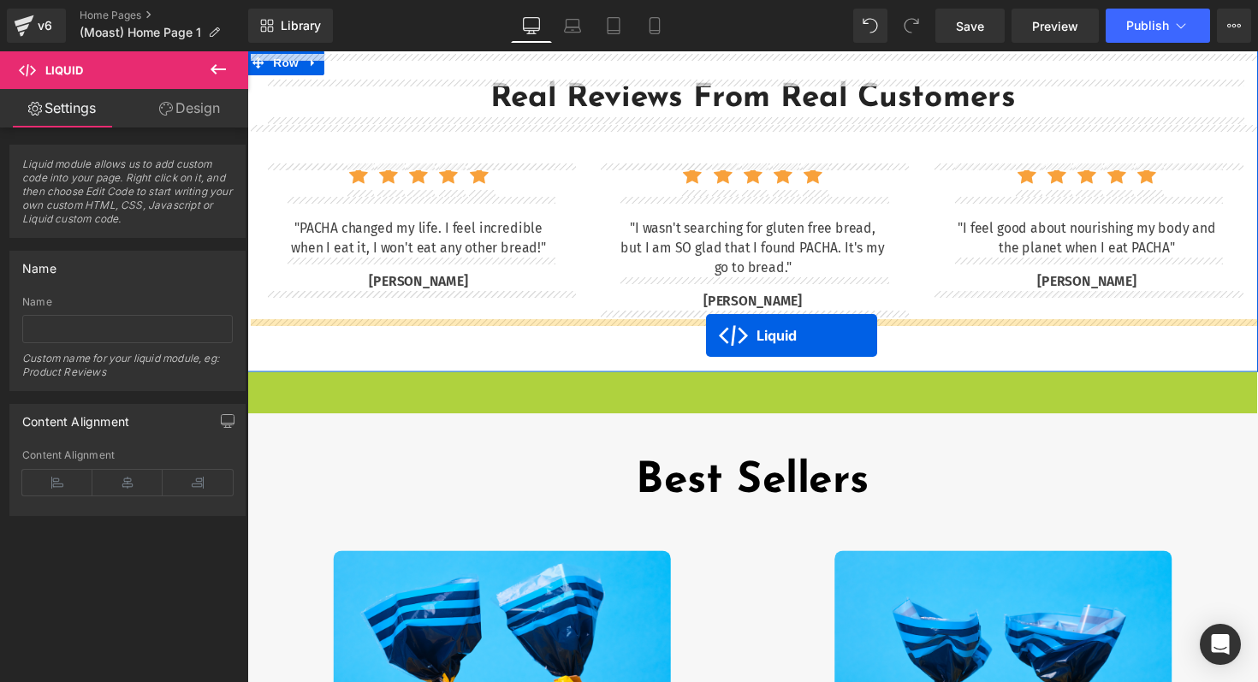
drag, startPoint x: 720, startPoint y: 394, endPoint x: 717, endPoint y: 342, distance: 51.4
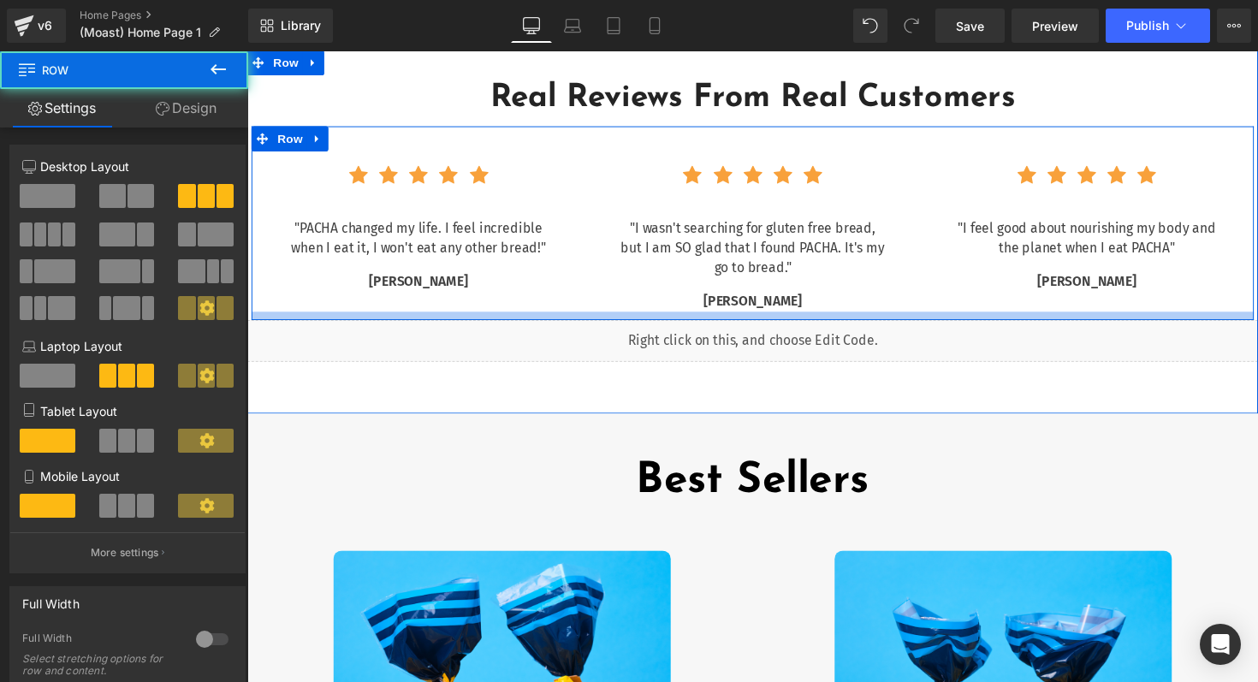
click at [683, 320] on div at bounding box center [765, 322] width 1027 height 9
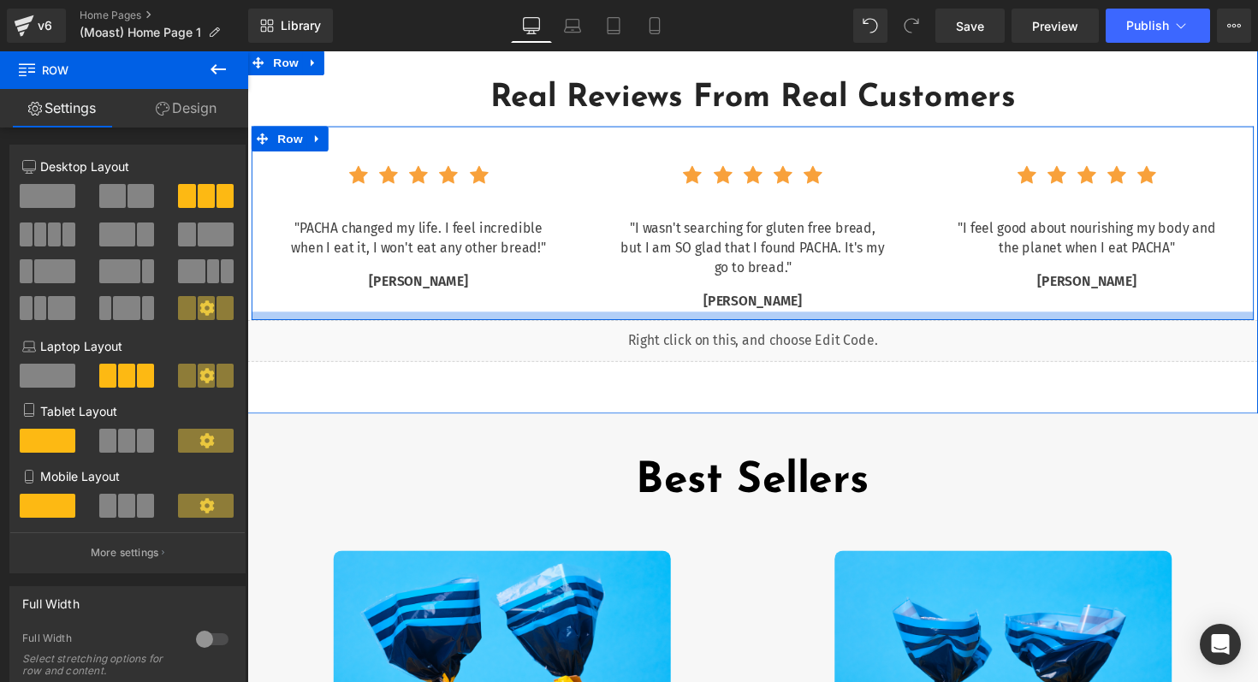
click at [683, 318] on div at bounding box center [765, 322] width 1027 height 9
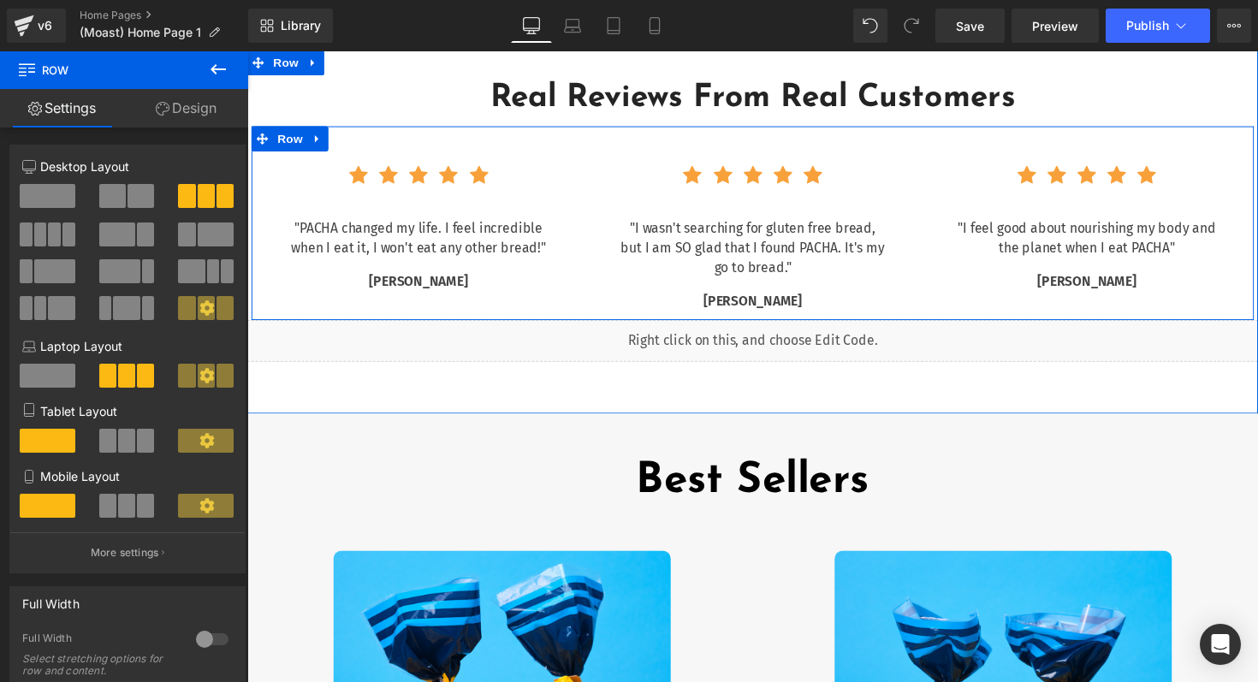
click at [683, 318] on div at bounding box center [765, 322] width 1027 height 9
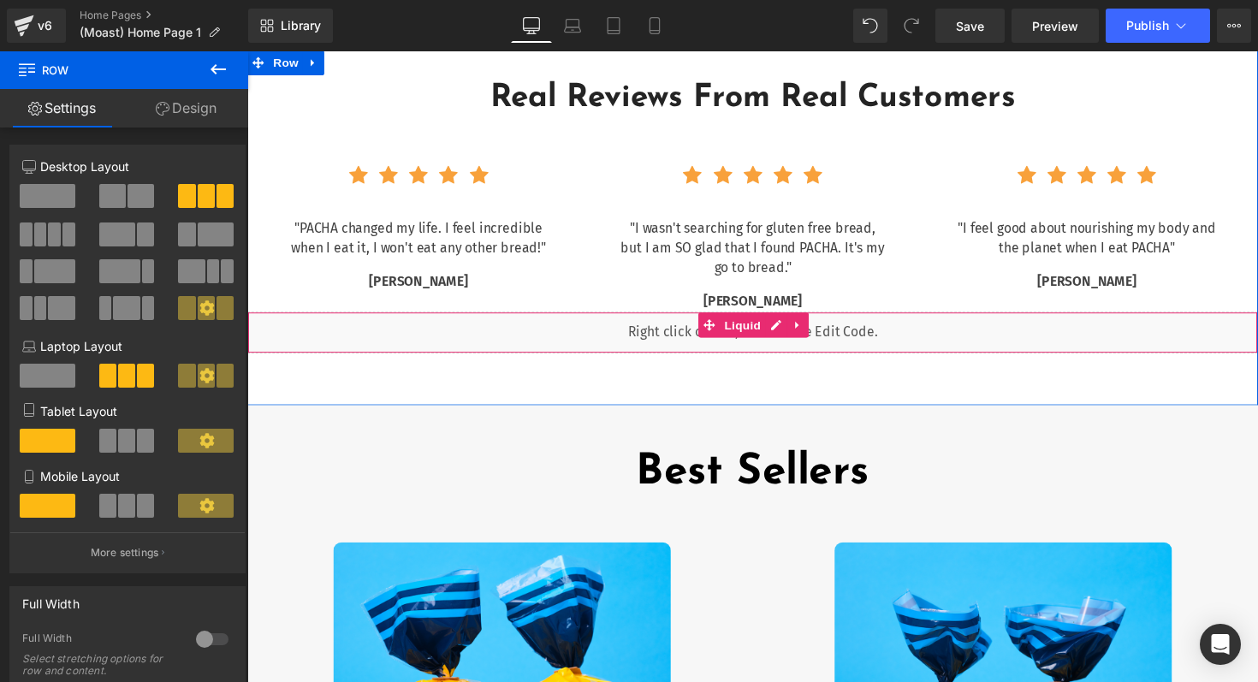
drag, startPoint x: 683, startPoint y: 317, endPoint x: 684, endPoint y: 341, distance: 24.0
click at [684, 341] on div "Real Reviews From Real Customers Heading Row Icon Icon Icon Icon Icon Icon List…" at bounding box center [764, 208] width 1035 height 306
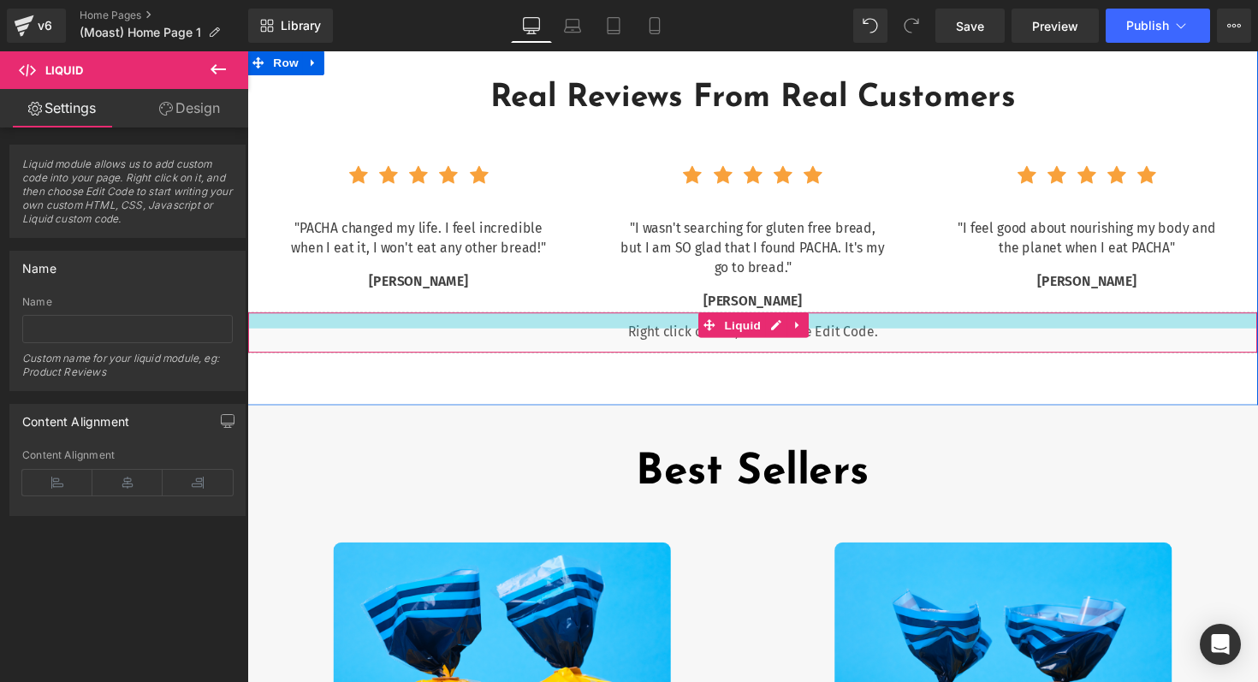
drag, startPoint x: 684, startPoint y: 320, endPoint x: 684, endPoint y: 335, distance: 15.4
click at [684, 335] on div "Liquid" at bounding box center [764, 339] width 1035 height 43
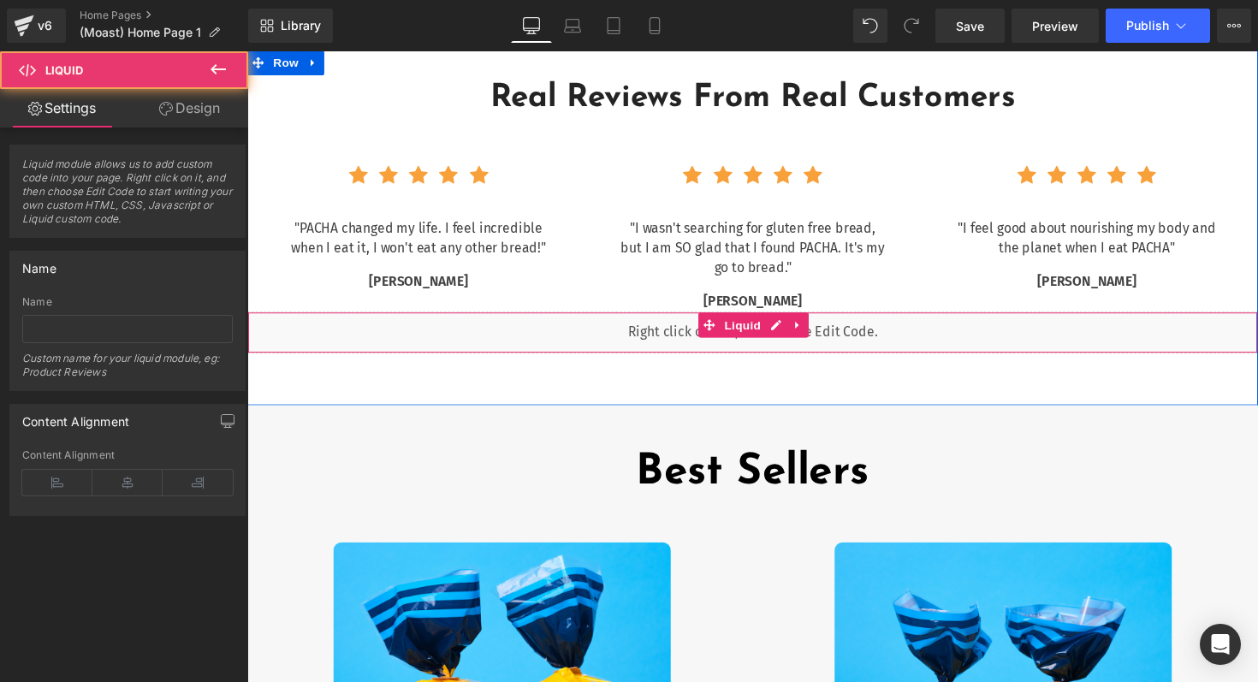
click at [599, 318] on div "Liquid" at bounding box center [764, 339] width 1035 height 43
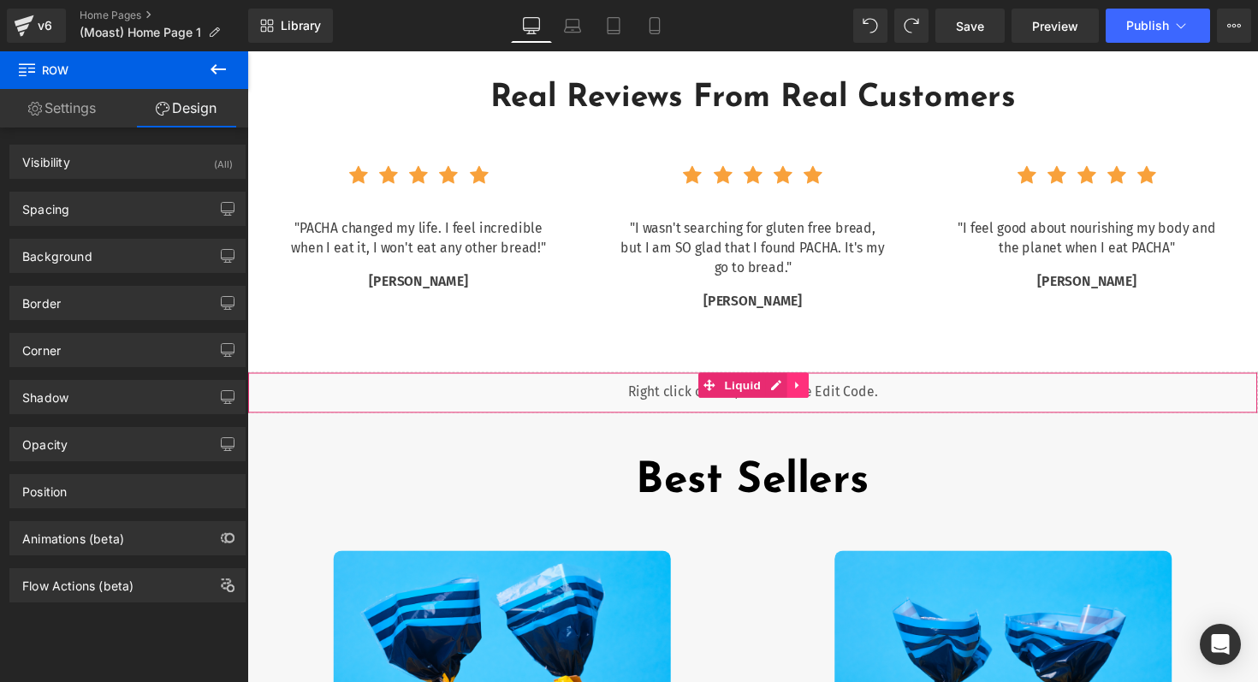
click at [806, 394] on icon at bounding box center [811, 394] width 12 height 13
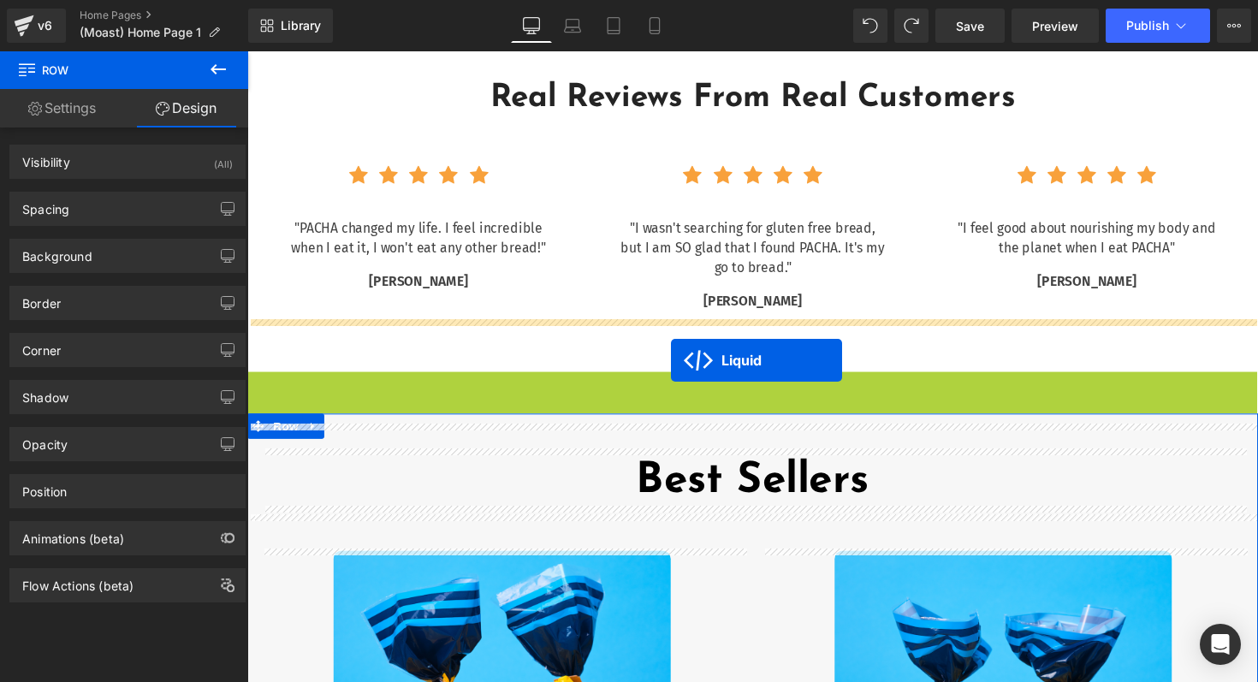
drag, startPoint x: 688, startPoint y: 394, endPoint x: 681, endPoint y: 367, distance: 27.4
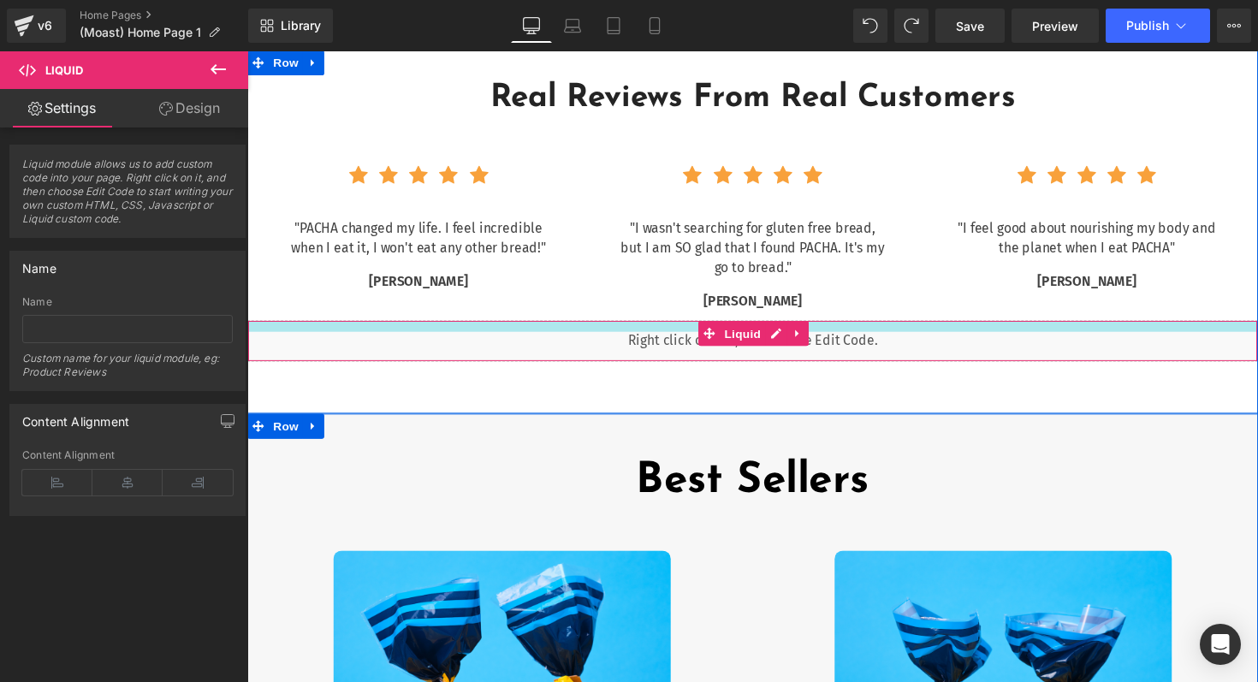
click at [690, 330] on div "Liquid" at bounding box center [764, 348] width 1035 height 43
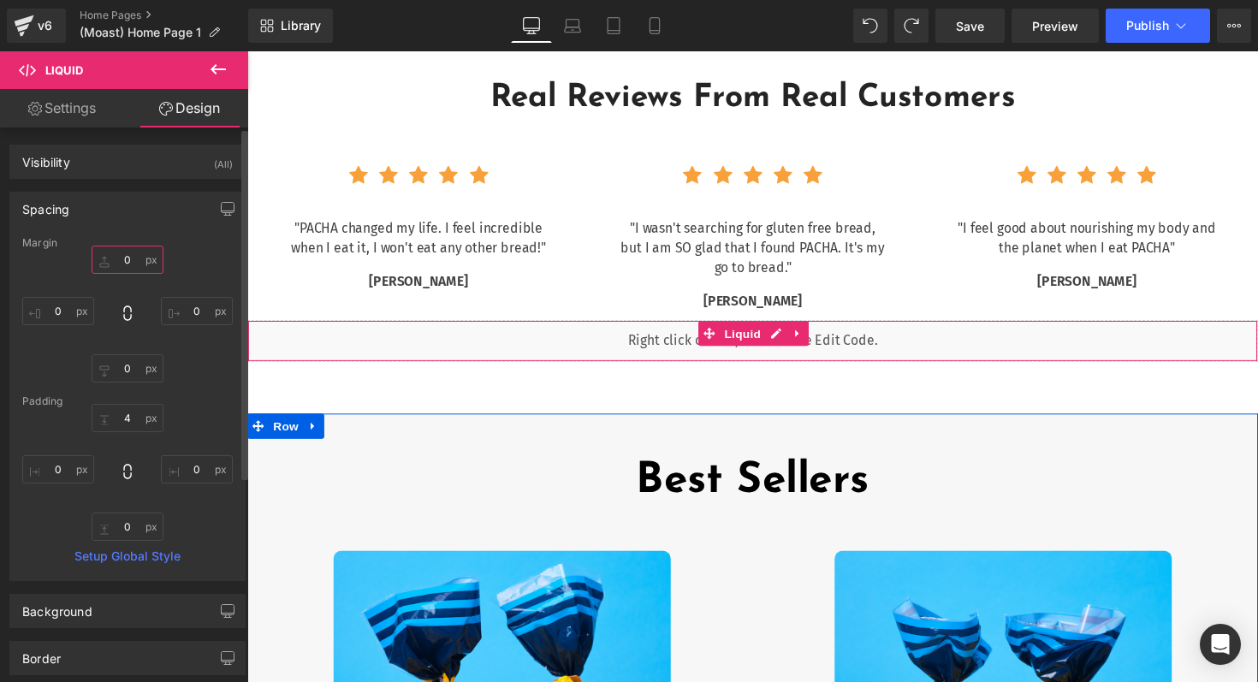
click at [116, 261] on input "0" at bounding box center [128, 260] width 72 height 28
click at [130, 371] on input "0" at bounding box center [128, 368] width 72 height 28
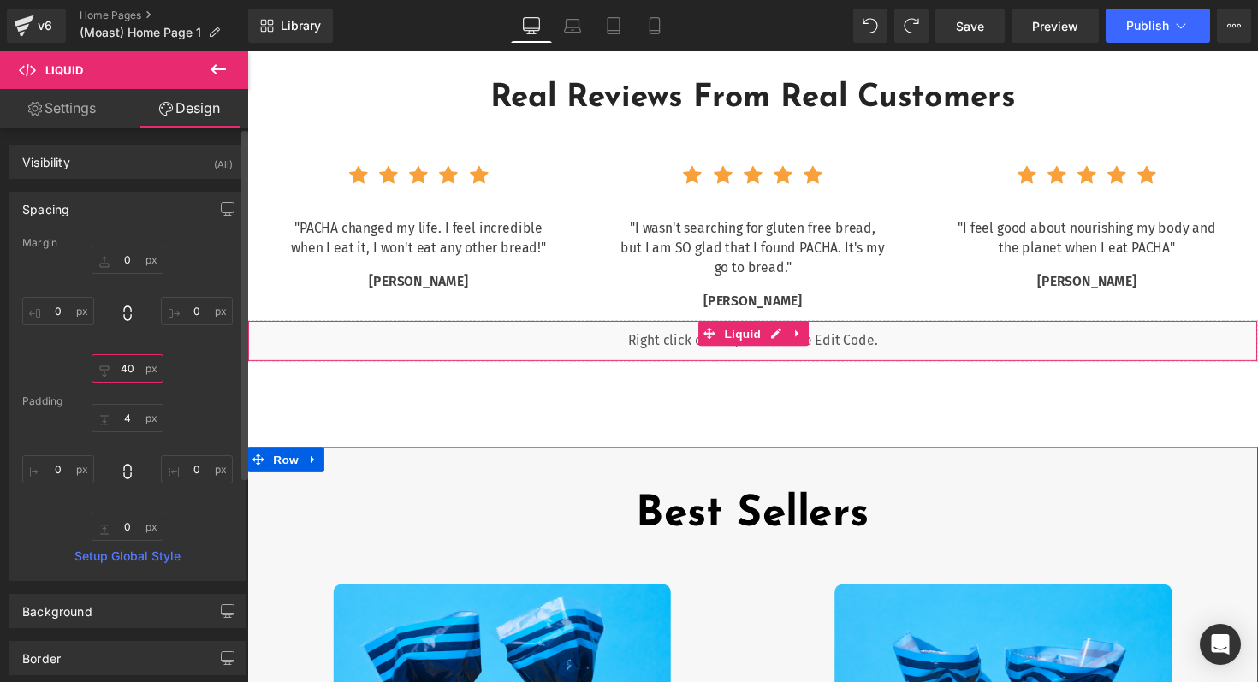
type input "4"
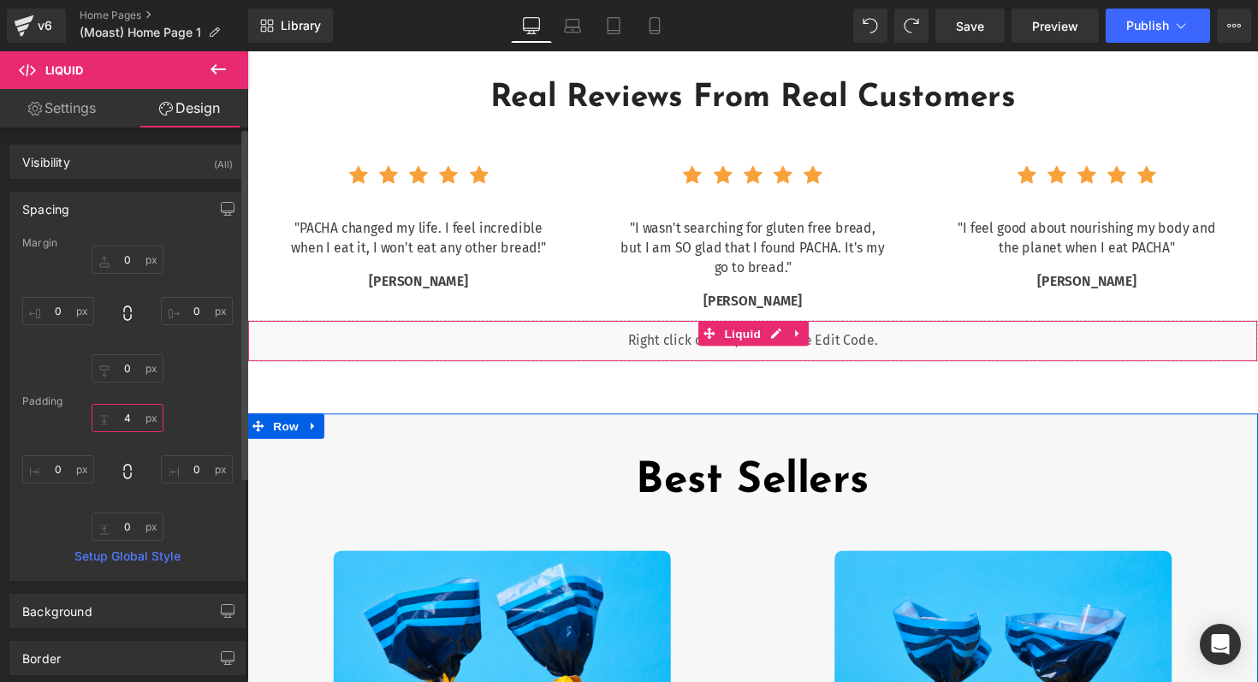
click at [127, 418] on input "4" at bounding box center [128, 418] width 72 height 28
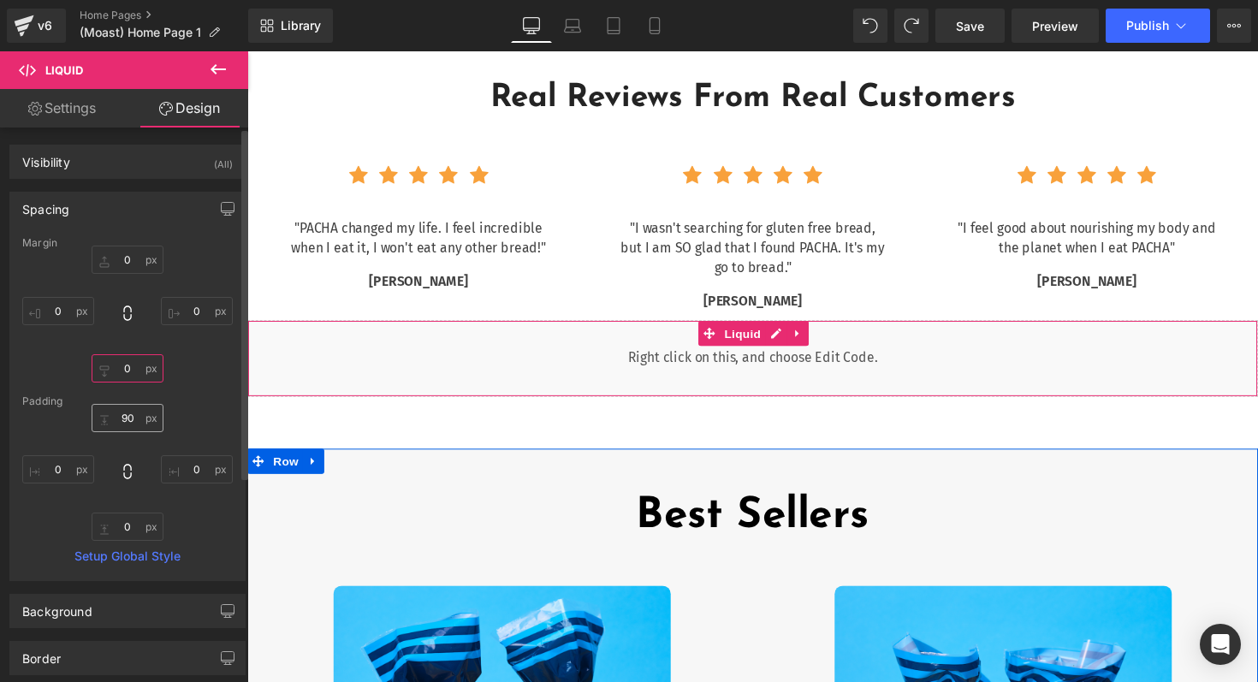
type input "90"
type input "0"
click at [194, 404] on div "Padding" at bounding box center [127, 401] width 210 height 12
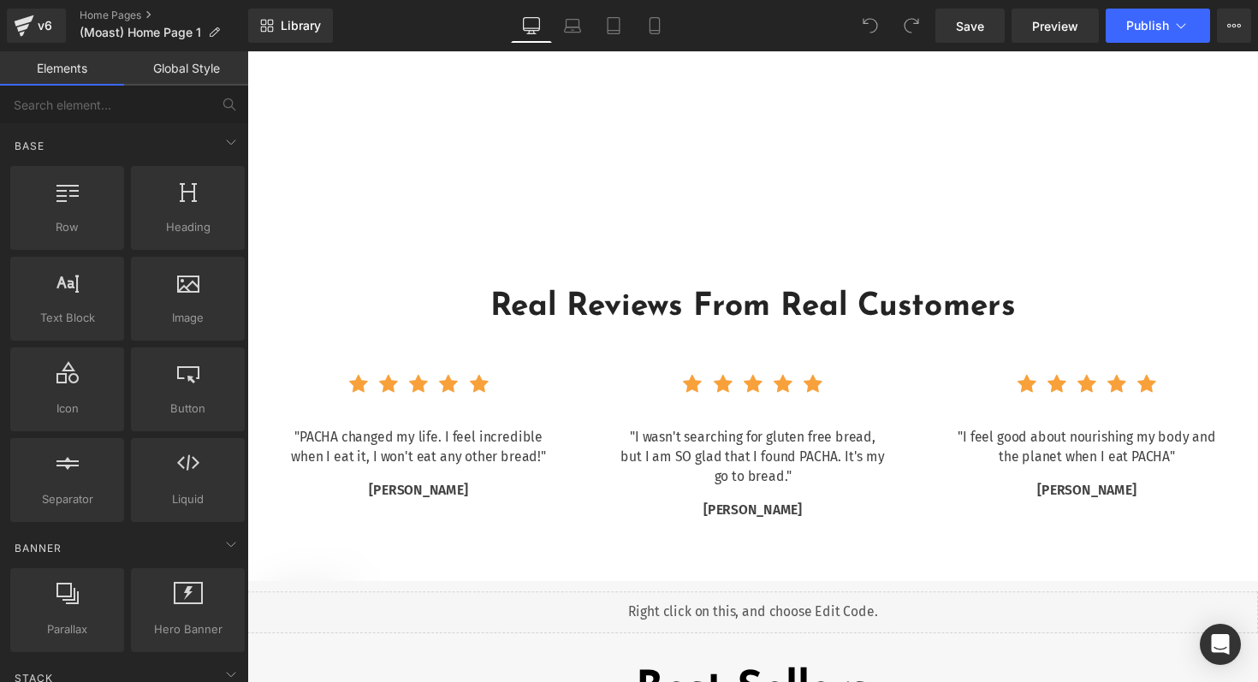
scroll to position [3157, 0]
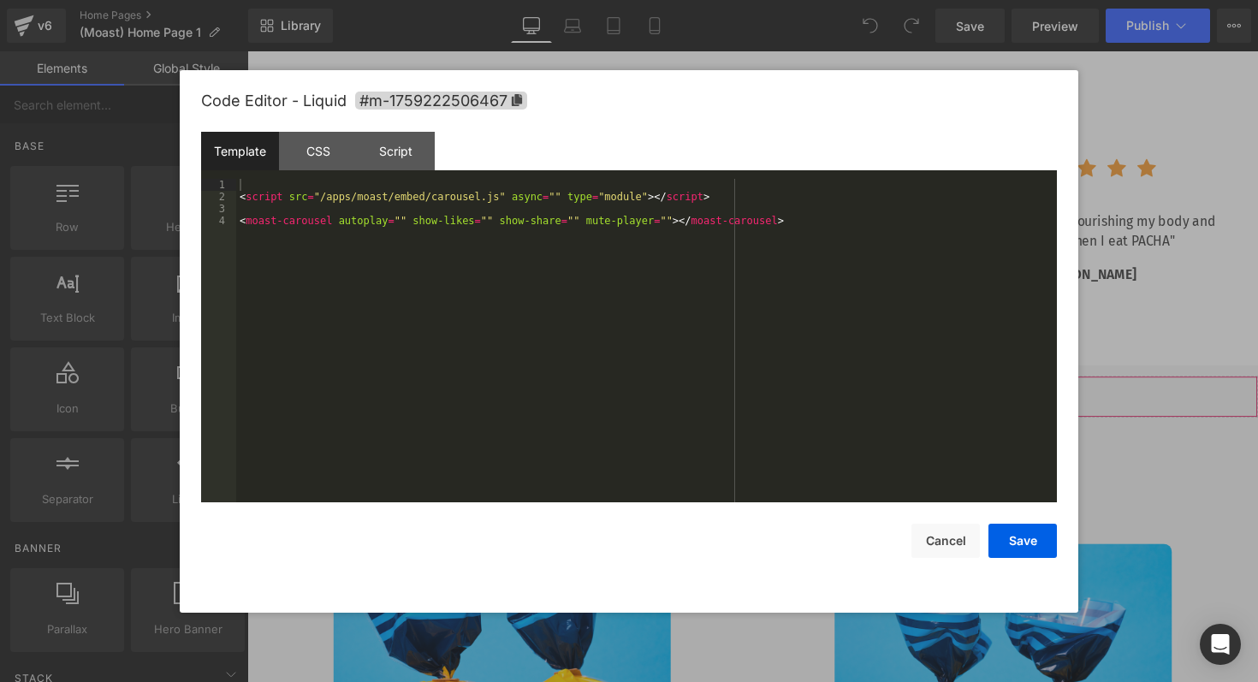
click at [581, 0] on div "You are previewing how the will restyle your page. You can not edit Elements in…" at bounding box center [629, 0] width 1258 height 0
click at [672, 222] on div "< script src = "/apps/moast/embed/carousel.js" async = "" type = "module" > </ …" at bounding box center [646, 352] width 820 height 347
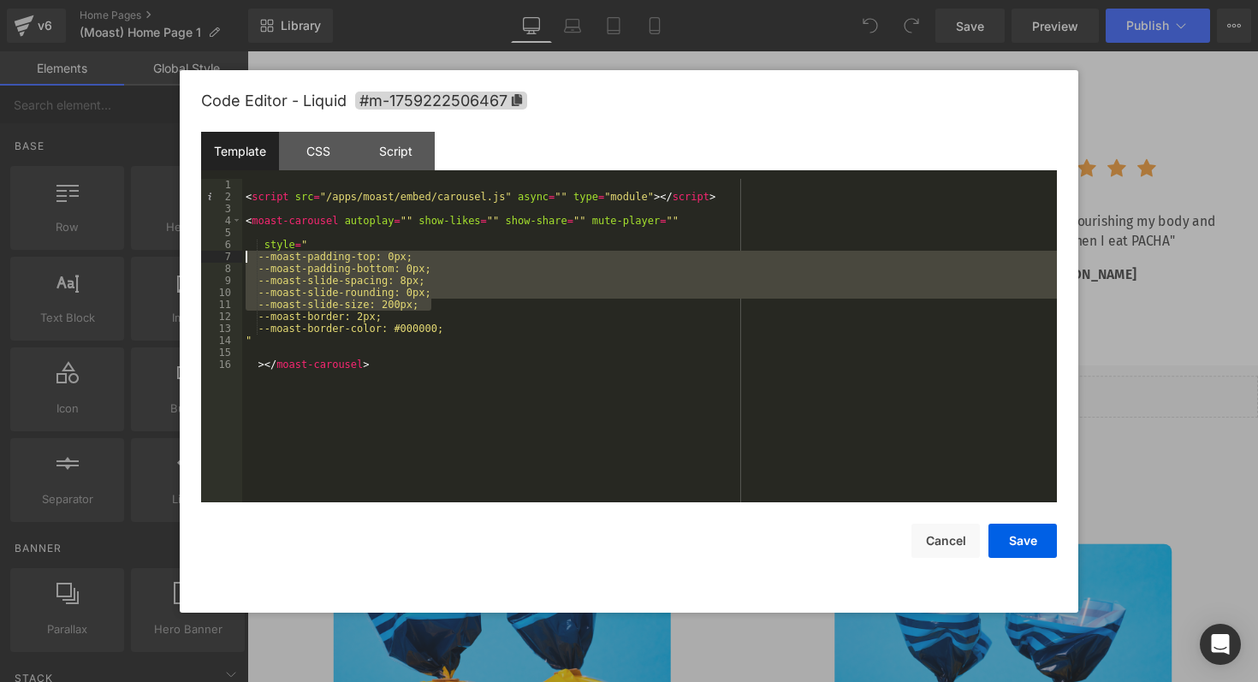
drag, startPoint x: 437, startPoint y: 305, endPoint x: 244, endPoint y: 258, distance: 199.0
click at [244, 258] on div "< script src = "/apps/moast/embed/carousel.js" async = "" type = "module" > </ …" at bounding box center [649, 352] width 814 height 347
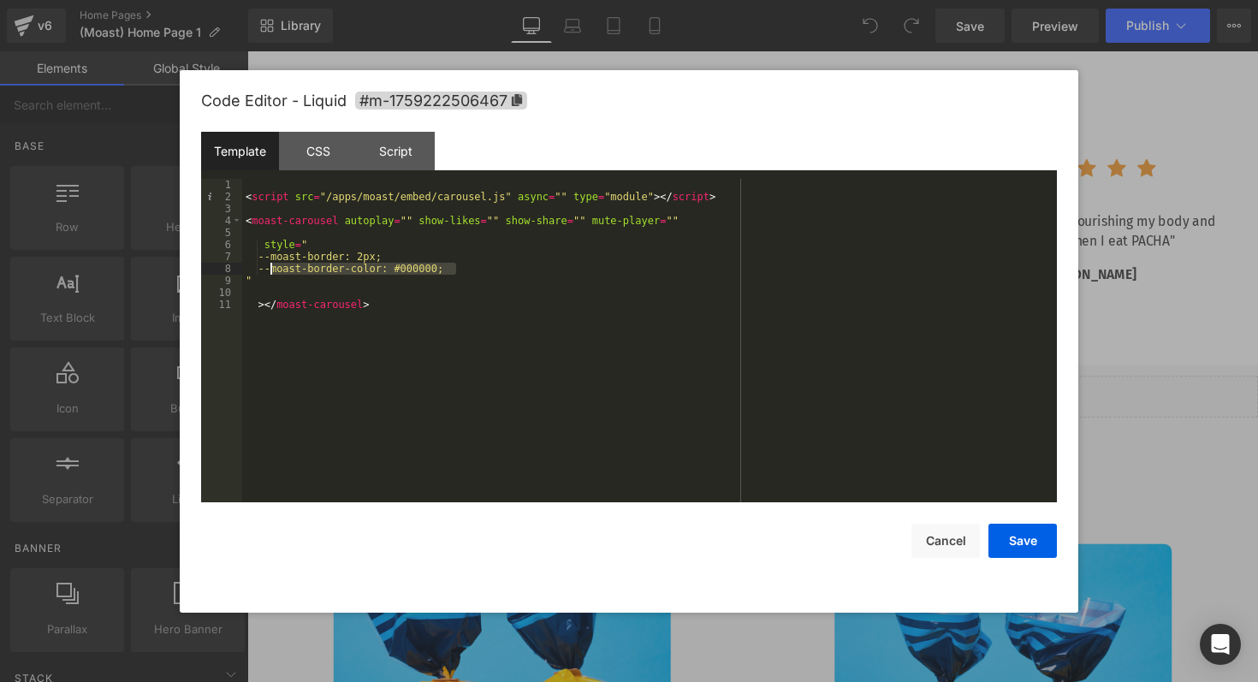
drag, startPoint x: 465, startPoint y: 269, endPoint x: 256, endPoint y: 267, distance: 209.6
click at [256, 267] on div "< script src = "/apps/moast/embed/carousel.js" async = "" type = "module" > </ …" at bounding box center [649, 352] width 814 height 347
click at [376, 254] on div "< script src = "/apps/moast/embed/carousel.js" async = "" type = "module" > </ …" at bounding box center [649, 352] width 814 height 347
click at [1020, 540] on button "Save" at bounding box center [1022, 541] width 68 height 34
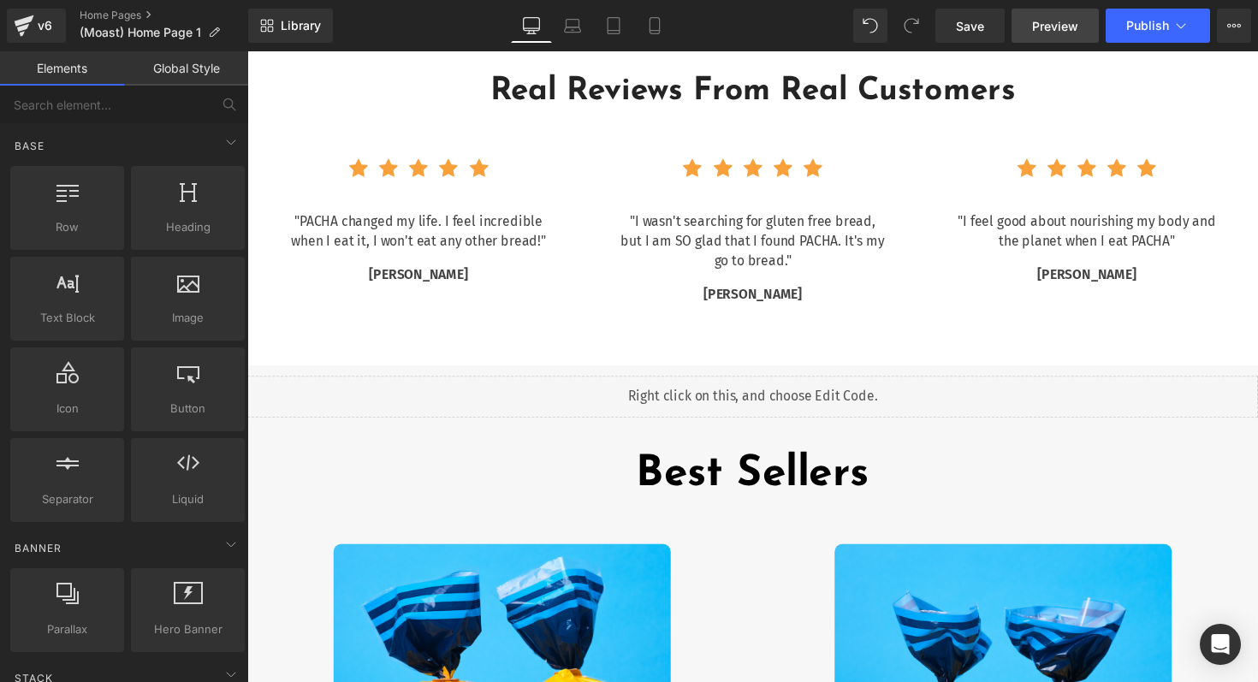
click at [1053, 40] on link "Preview" at bounding box center [1054, 26] width 87 height 34
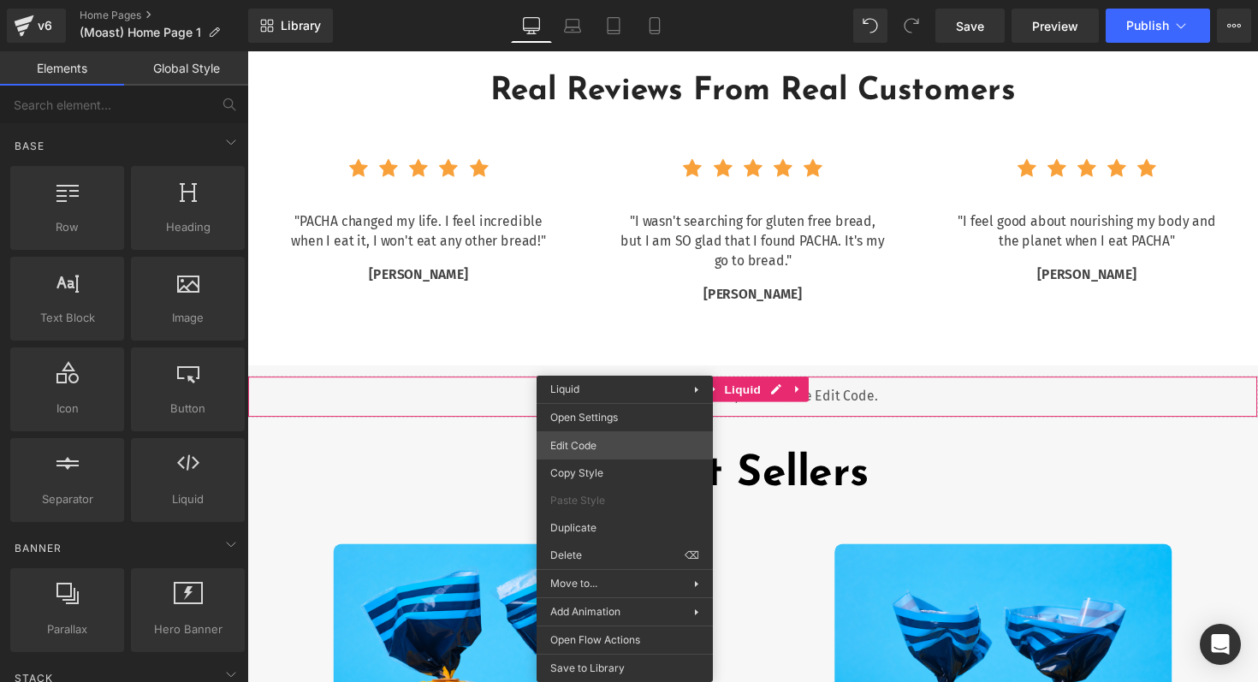
click at [592, 0] on div "You are previewing how the will restyle your page. You can not edit Elements in…" at bounding box center [629, 0] width 1258 height 0
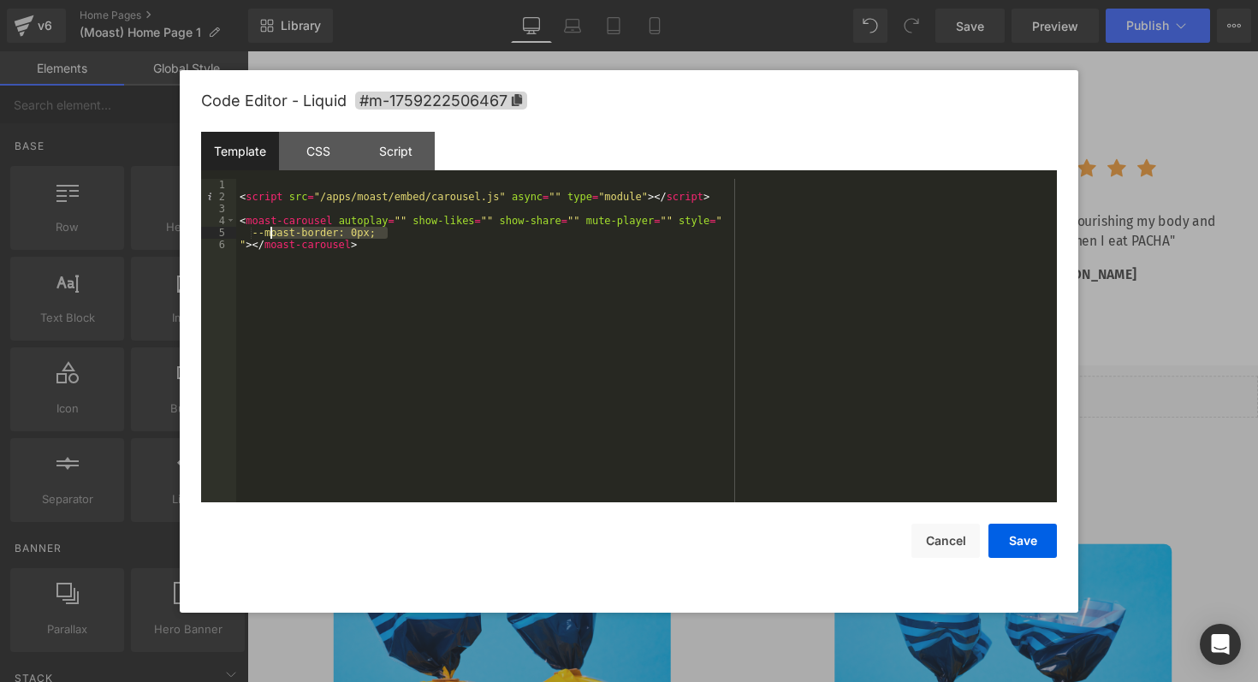
drag, startPoint x: 386, startPoint y: 231, endPoint x: 264, endPoint y: 231, distance: 122.3
click at [264, 231] on div "< script src = "/apps/moast/embed/carousel.js" async = "" type = "module" > </ …" at bounding box center [646, 352] width 820 height 347
click at [1026, 543] on button "Save" at bounding box center [1022, 541] width 68 height 34
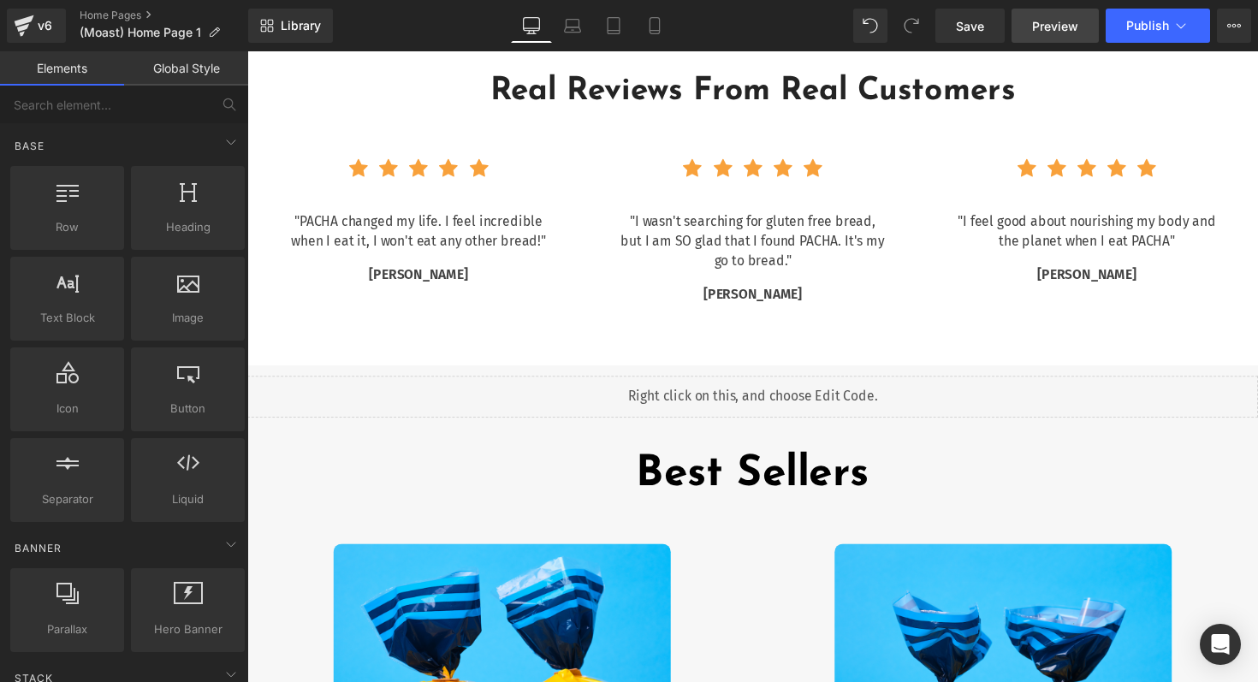
click at [1052, 32] on span "Preview" at bounding box center [1055, 26] width 46 height 18
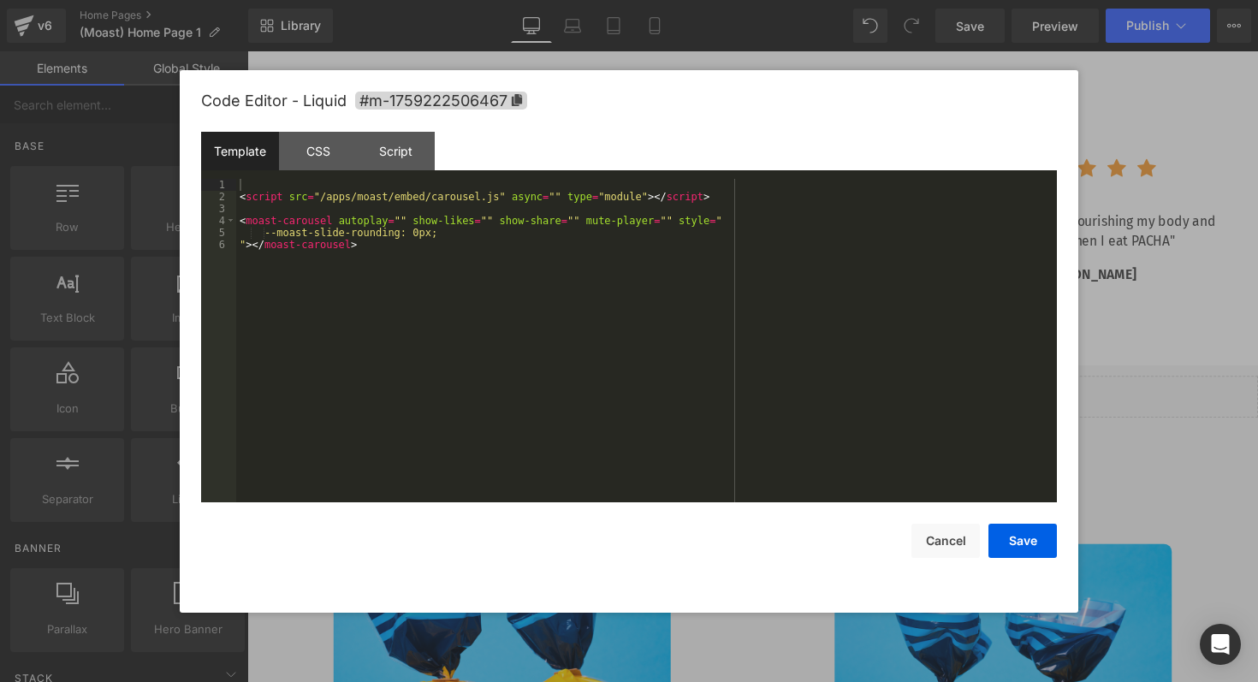
click at [496, 0] on div "You are previewing how the will restyle your page. You can not edit Elements in…" at bounding box center [629, 0] width 1258 height 0
click at [1031, 541] on button "Save" at bounding box center [1022, 541] width 68 height 34
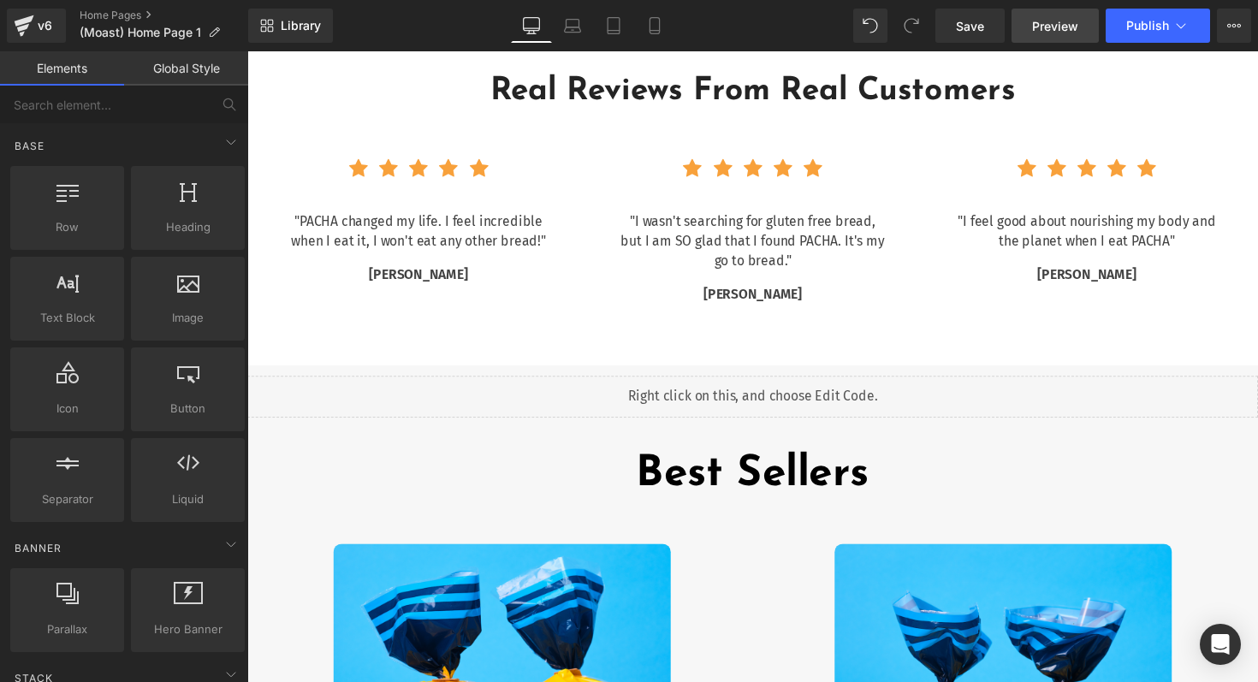
click at [1064, 33] on span "Preview" at bounding box center [1055, 26] width 46 height 18
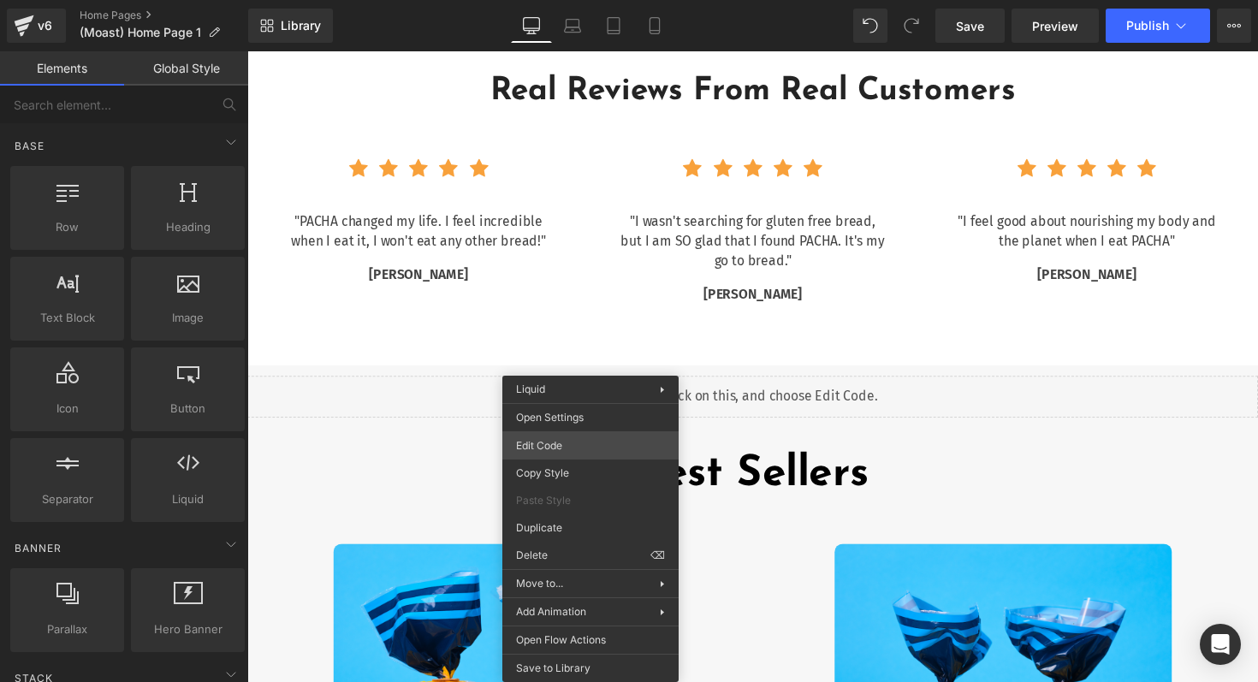
click at [551, 0] on div "You are previewing how the will restyle your page. You can not edit Elements in…" at bounding box center [629, 0] width 1258 height 0
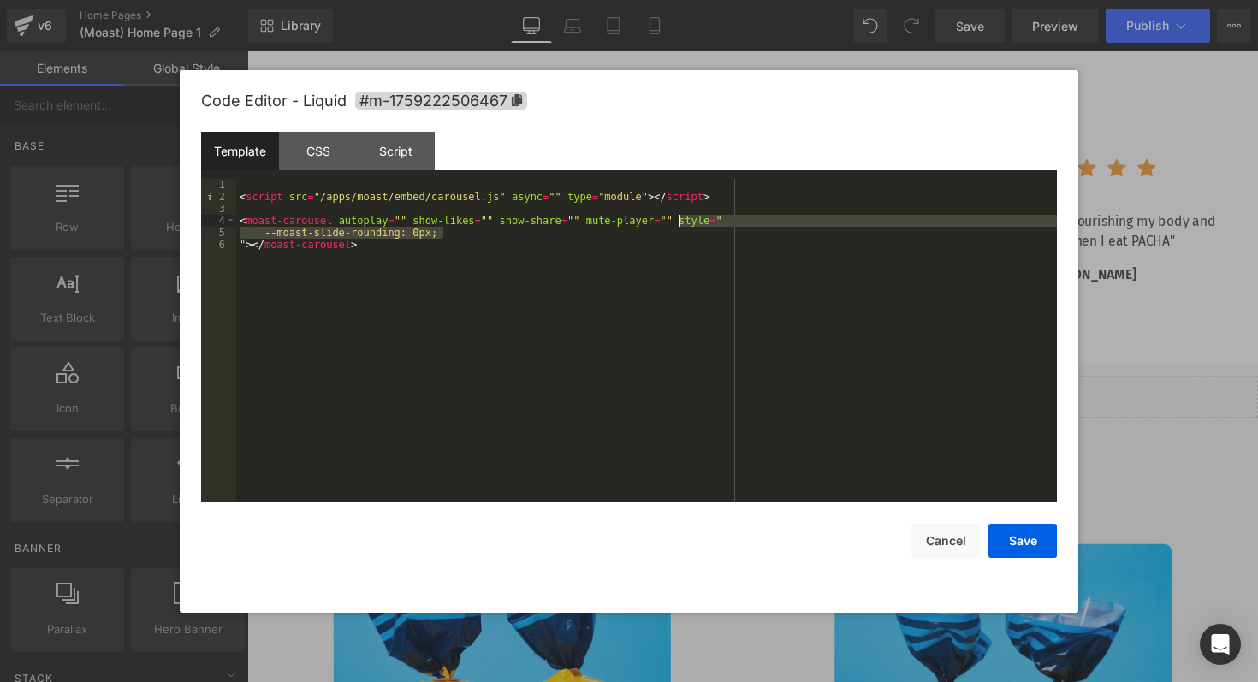
drag, startPoint x: 458, startPoint y: 235, endPoint x: 678, endPoint y: 222, distance: 221.2
click at [678, 222] on div "< script src = "/apps/moast/embed/carousel.js" async = "" type = "module" > </ …" at bounding box center [646, 352] width 820 height 347
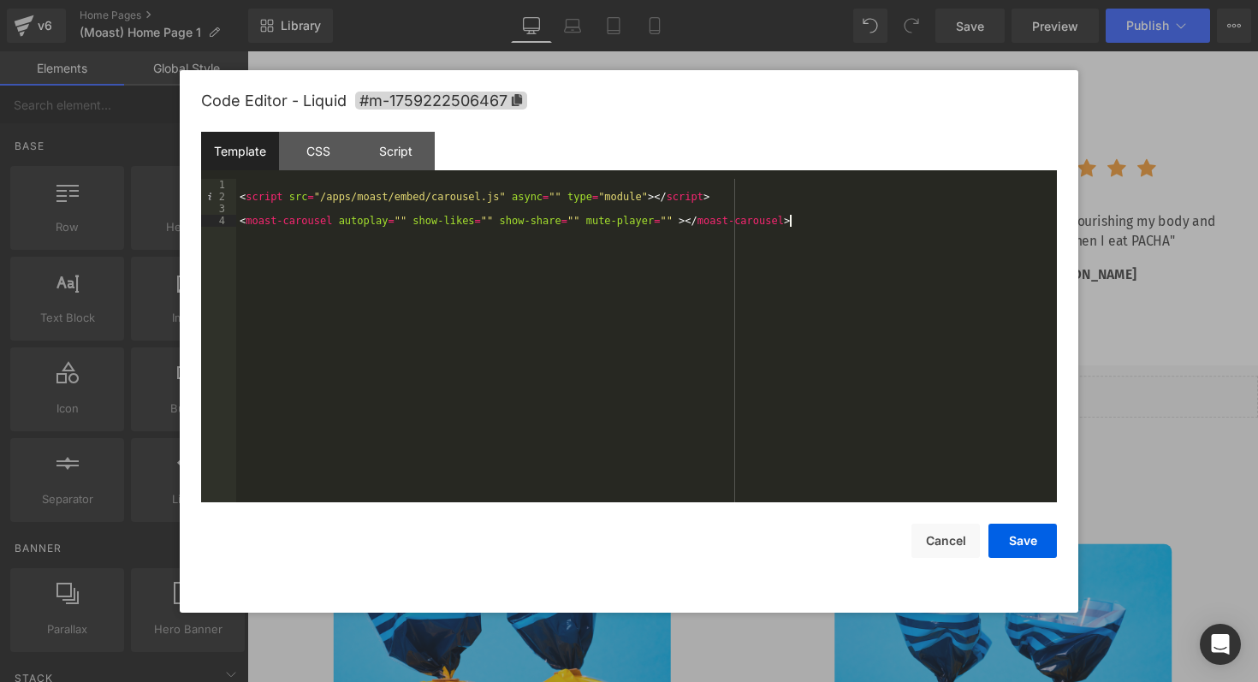
click at [833, 402] on div "< script src = "/apps/moast/embed/carousel.js" async = "" type = "module" > </ …" at bounding box center [646, 352] width 820 height 347
click at [994, 526] on button "Save" at bounding box center [1022, 541] width 68 height 34
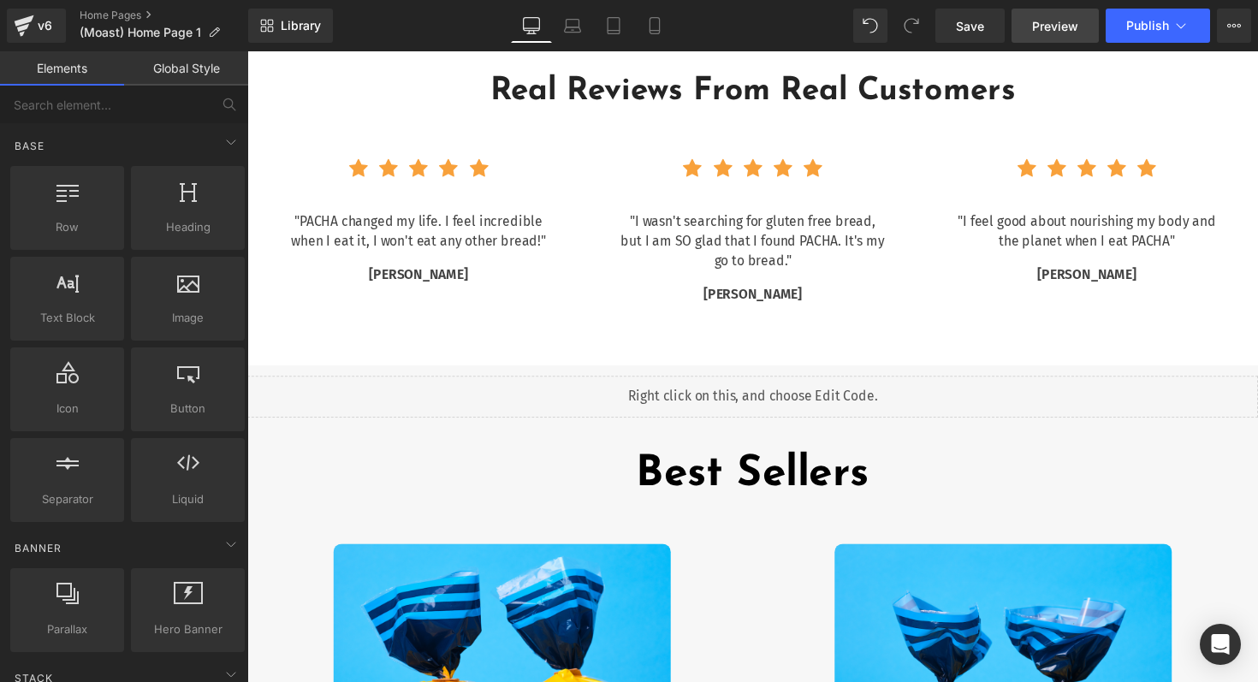
click at [1078, 27] on link "Preview" at bounding box center [1054, 26] width 87 height 34
